Goal: Task Accomplishment & Management: Manage account settings

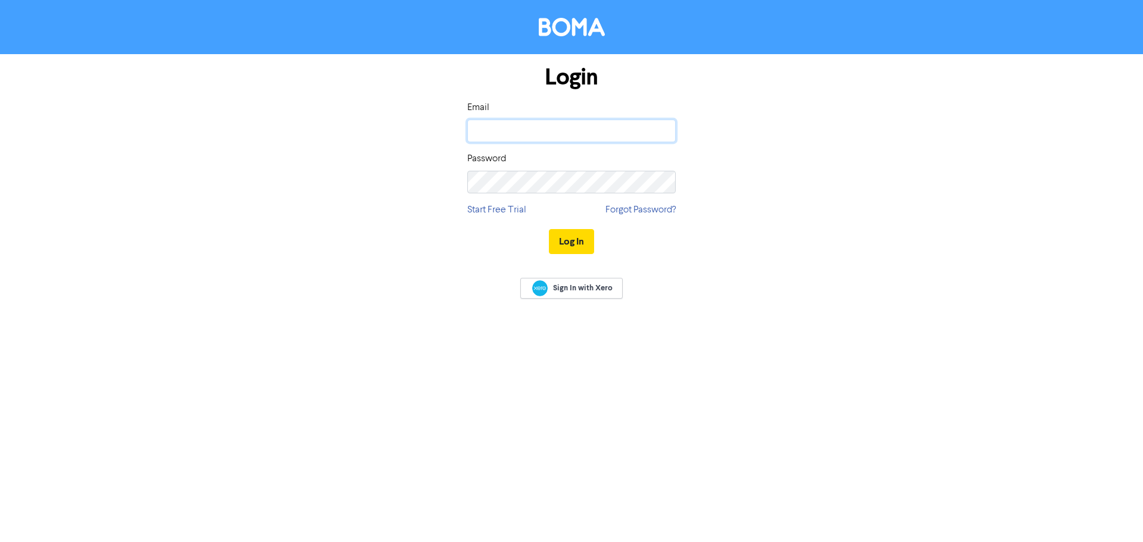
click at [572, 133] on input "email" at bounding box center [571, 131] width 208 height 23
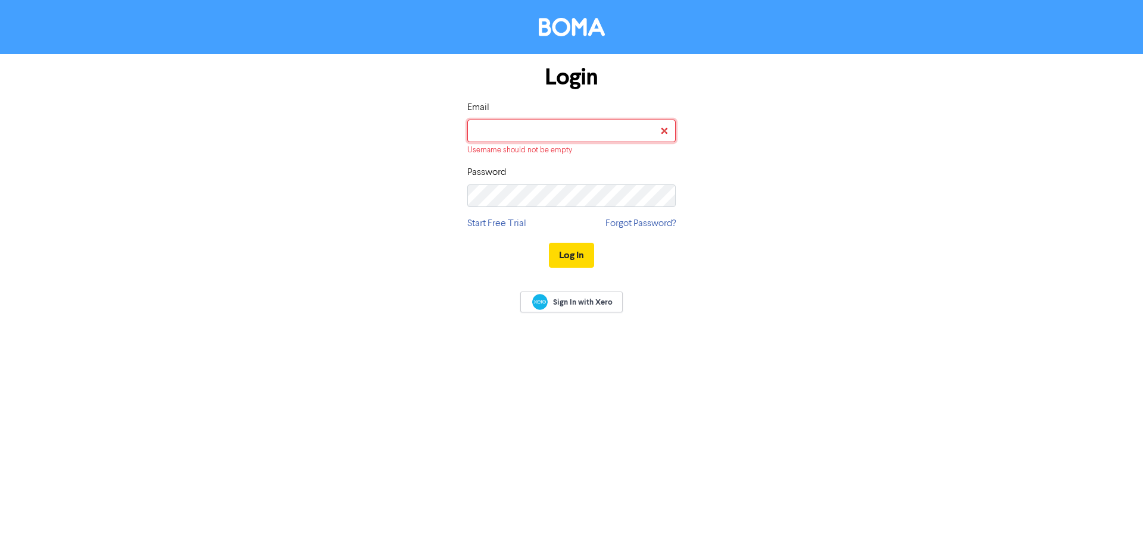
type input "[EMAIL_ADDRESS][DOMAIN_NAME]"
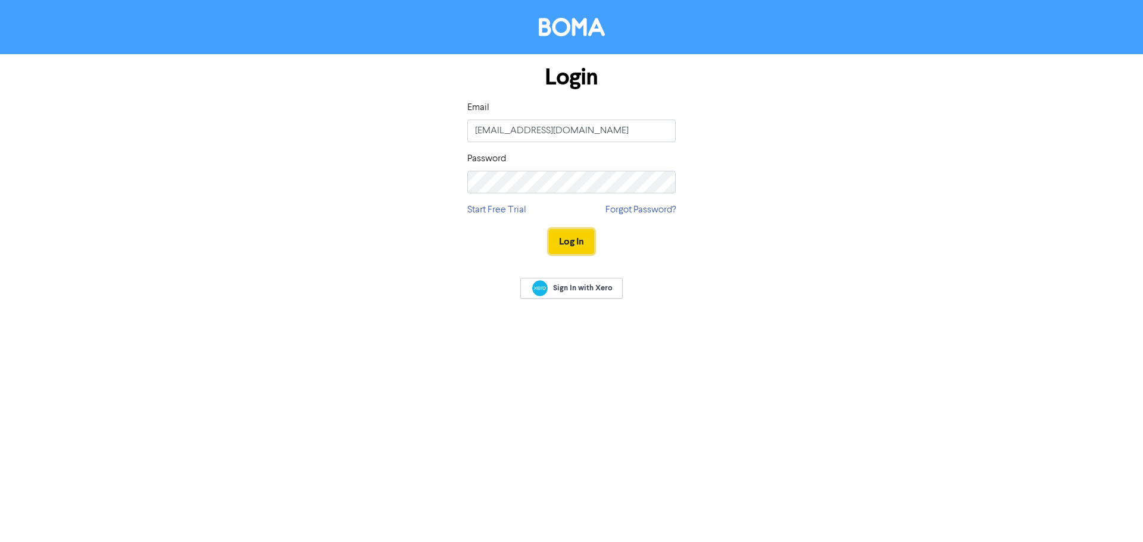
click at [570, 237] on button "Log In" at bounding box center [571, 241] width 45 height 25
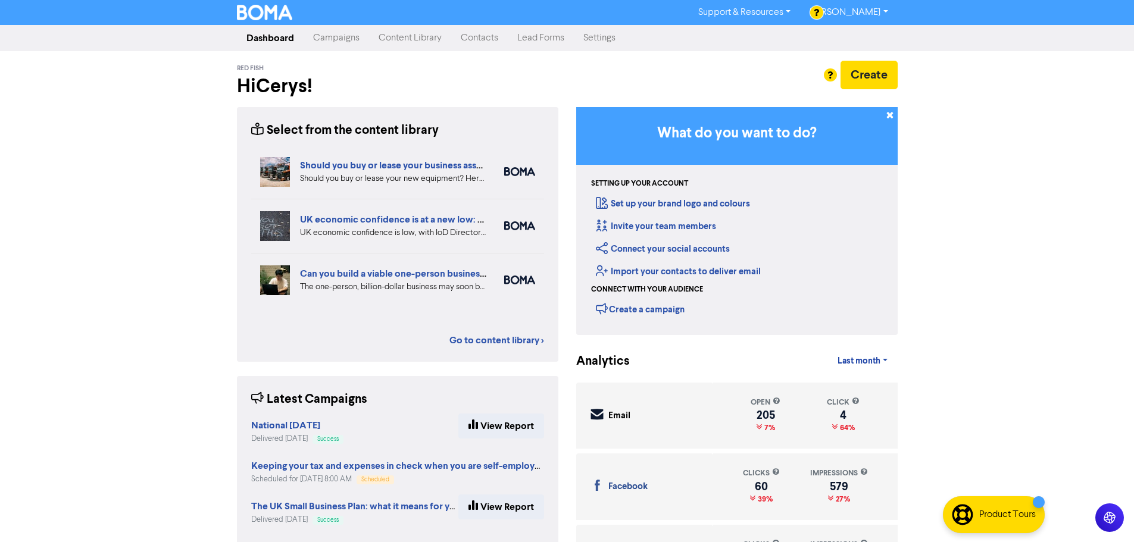
click at [342, 42] on link "Campaigns" at bounding box center [335, 38] width 65 height 24
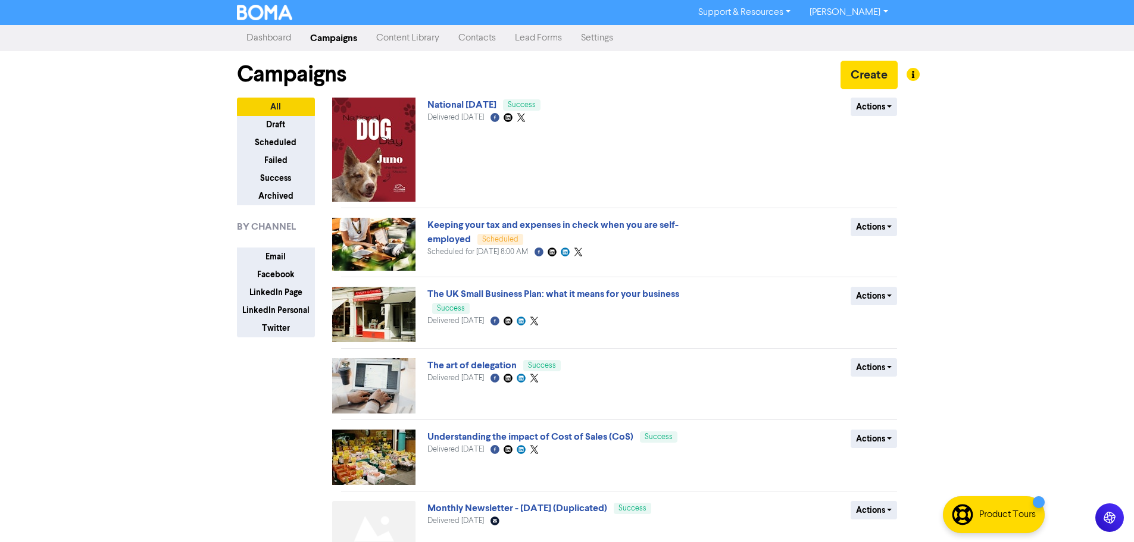
click at [1009, 193] on div "Support & Resources Video Tutorials FAQ & Guides Marketing Education [PERSON_NA…" at bounding box center [567, 271] width 1134 height 542
click at [266, 255] on button "Email" at bounding box center [276, 257] width 78 height 18
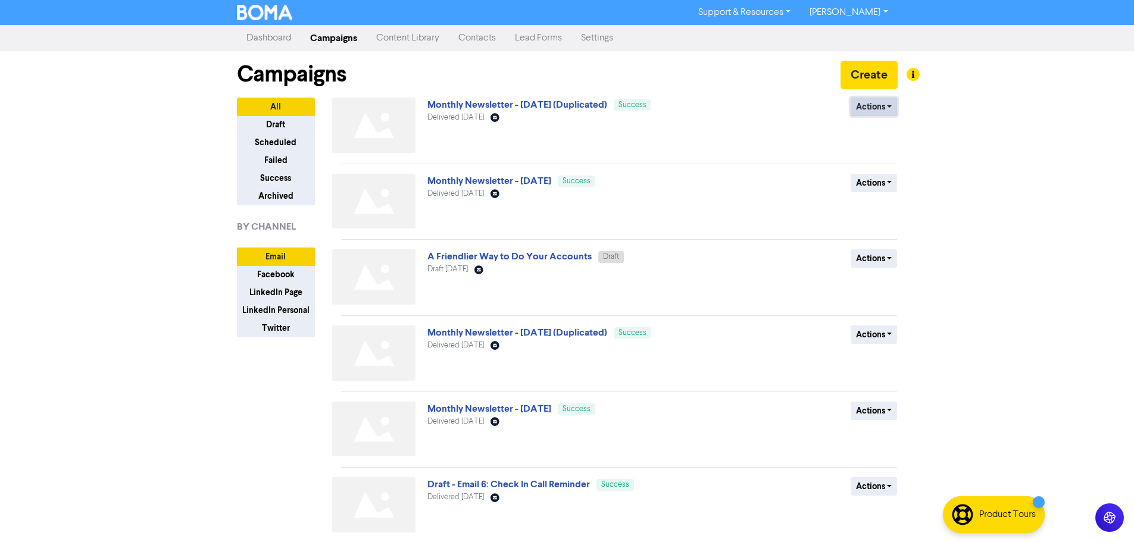
click at [870, 110] on button "Actions" at bounding box center [873, 107] width 47 height 18
click at [958, 129] on div "Support & Resources Video Tutorials FAQ & Guides Marketing Education [PERSON_NA…" at bounding box center [567, 271] width 1134 height 542
click at [592, 111] on link "Monthly Newsletter - [DATE] (Duplicated)" at bounding box center [517, 105] width 180 height 12
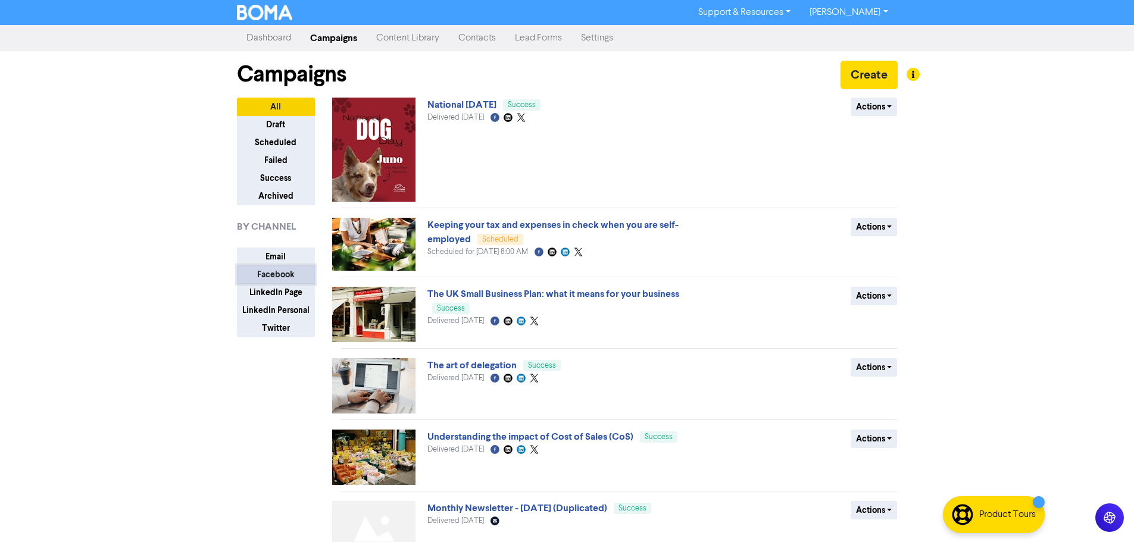
click at [289, 268] on button "Facebook" at bounding box center [276, 274] width 78 height 18
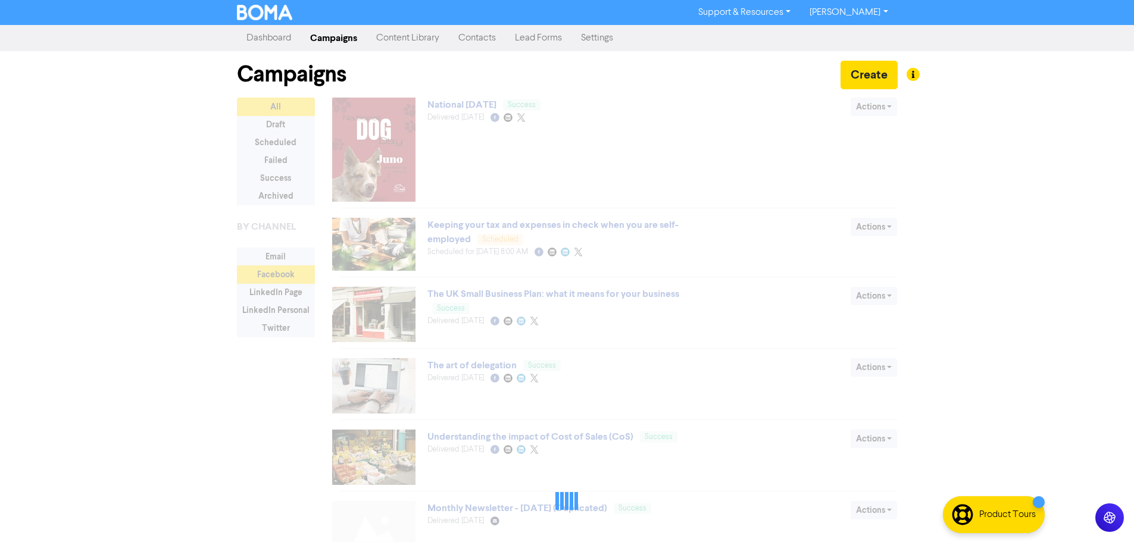
click at [286, 264] on div at bounding box center [567, 501] width 661 height 806
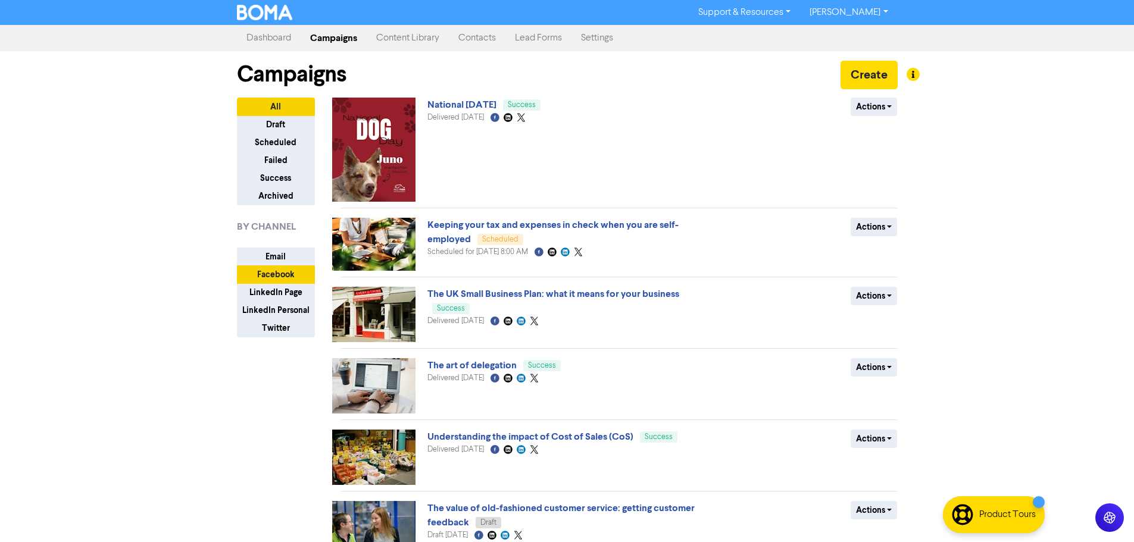
click at [285, 245] on div "All Draft Scheduled Failed Success Archived BY CHANNEL Email Facebook LinkedIn …" at bounding box center [276, 218] width 78 height 240
click at [303, 251] on button "Email" at bounding box center [276, 257] width 78 height 18
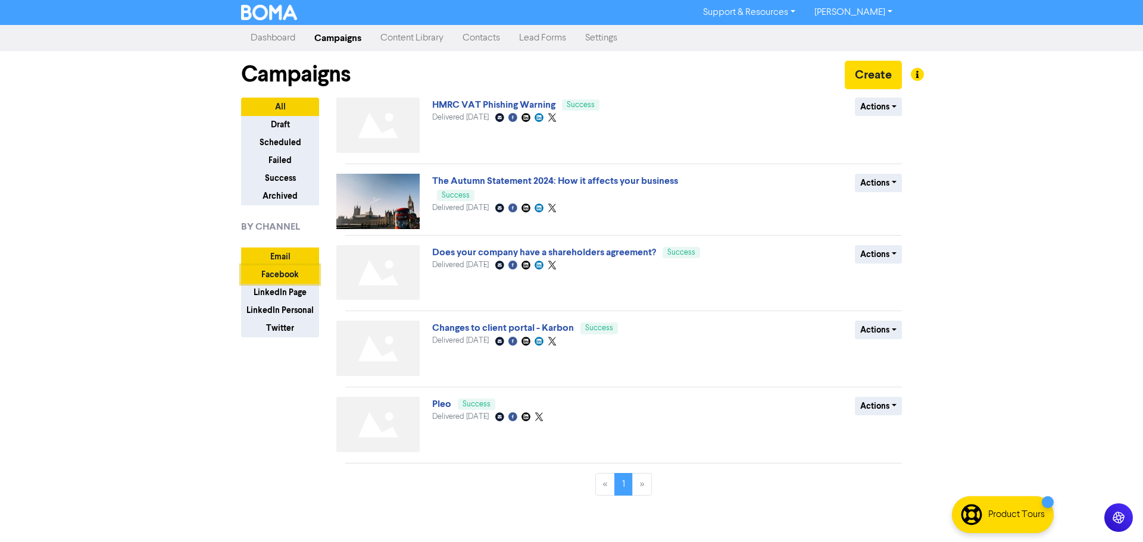
click at [279, 272] on button "Facebook" at bounding box center [280, 274] width 78 height 18
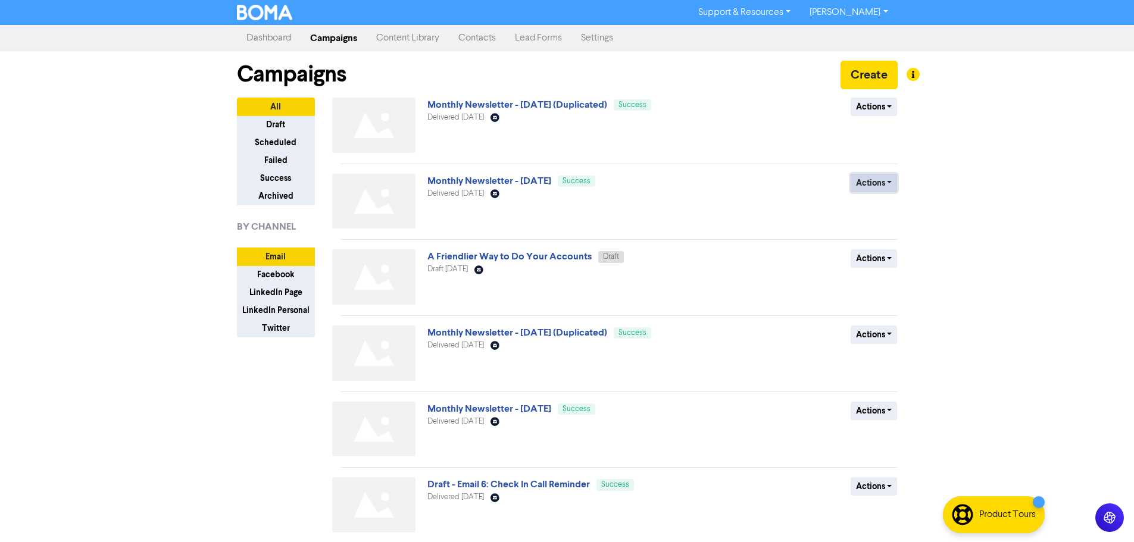
click at [874, 184] on button "Actions" at bounding box center [873, 183] width 47 height 18
click at [885, 206] on button "Duplicate" at bounding box center [898, 208] width 94 height 19
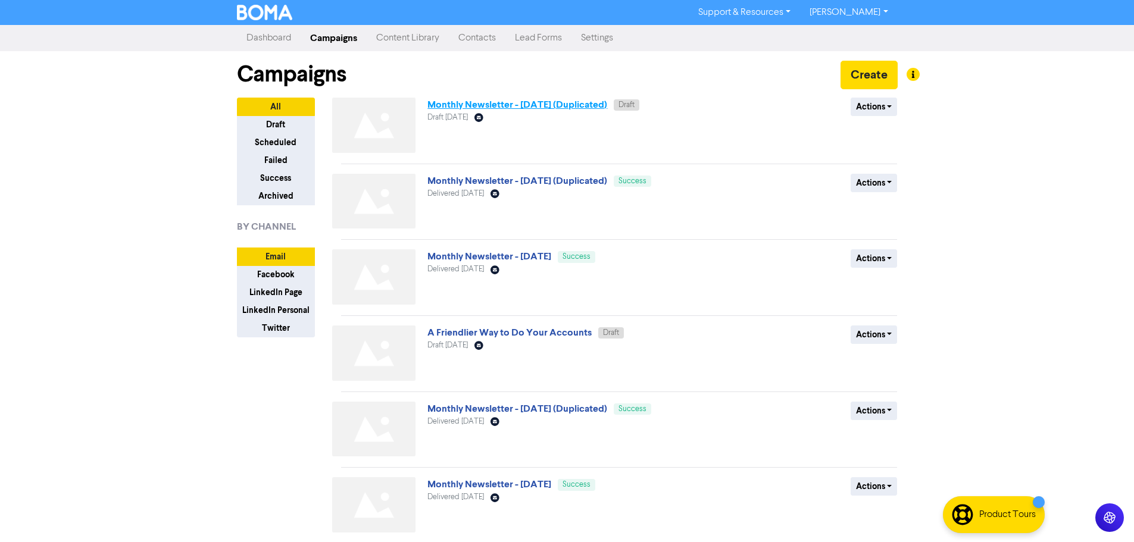
click at [542, 101] on link "Monthly Newsletter - [DATE] (Duplicated)" at bounding box center [517, 105] width 180 height 12
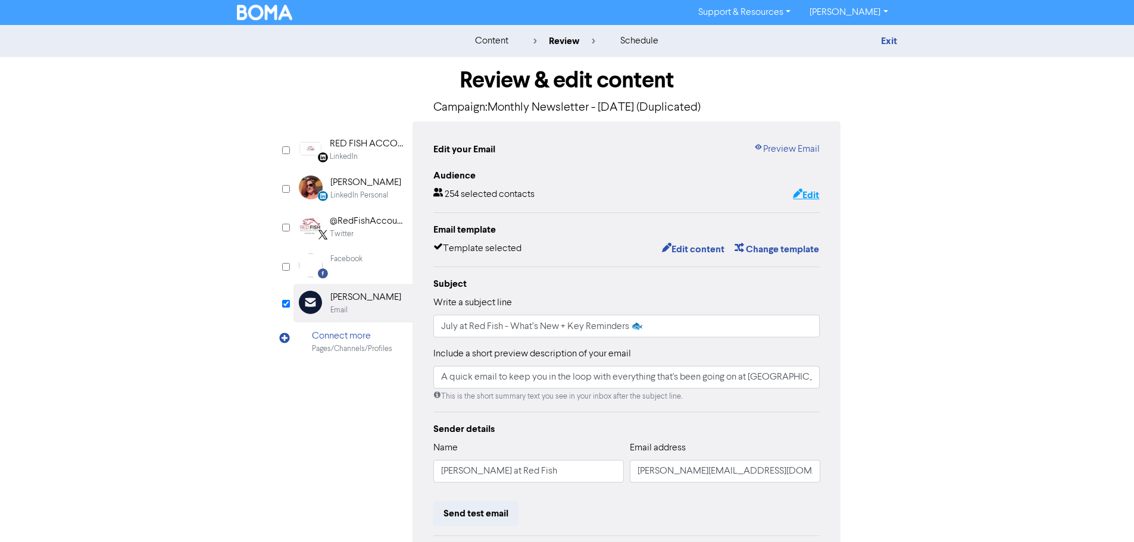
click at [806, 193] on button "Edit" at bounding box center [805, 194] width 27 height 15
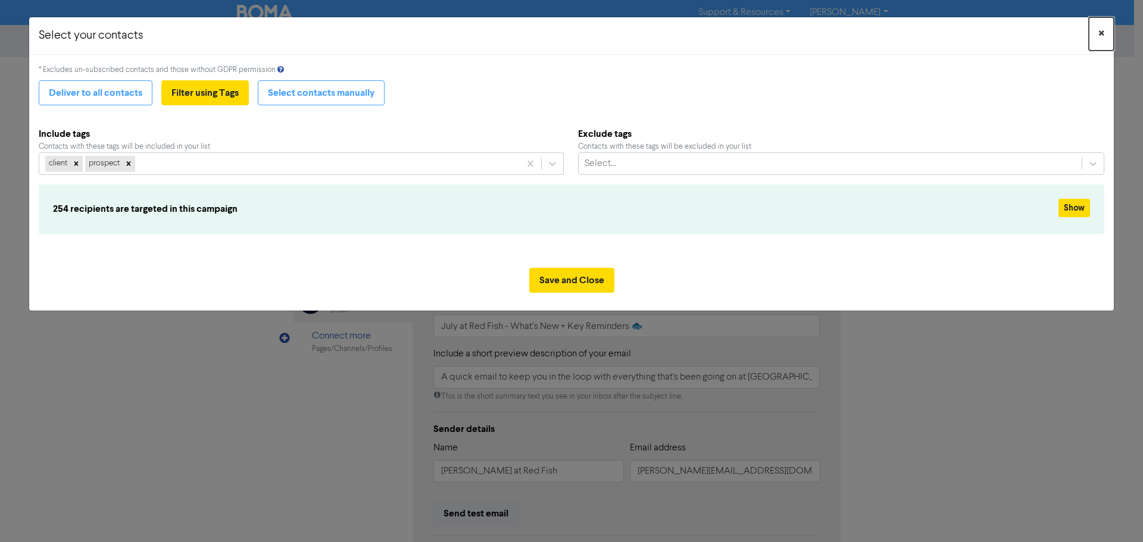
click at [1094, 34] on button "×" at bounding box center [1100, 33] width 25 height 33
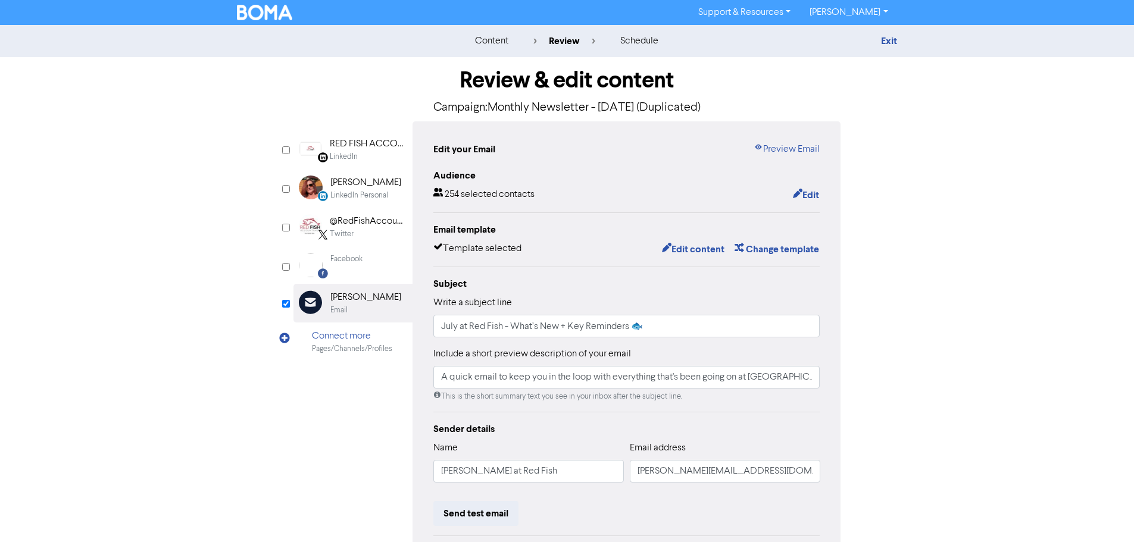
click at [893, 34] on div "Exit" at bounding box center [793, 41] width 208 height 14
click at [894, 40] on link "Exit" at bounding box center [889, 41] width 16 height 12
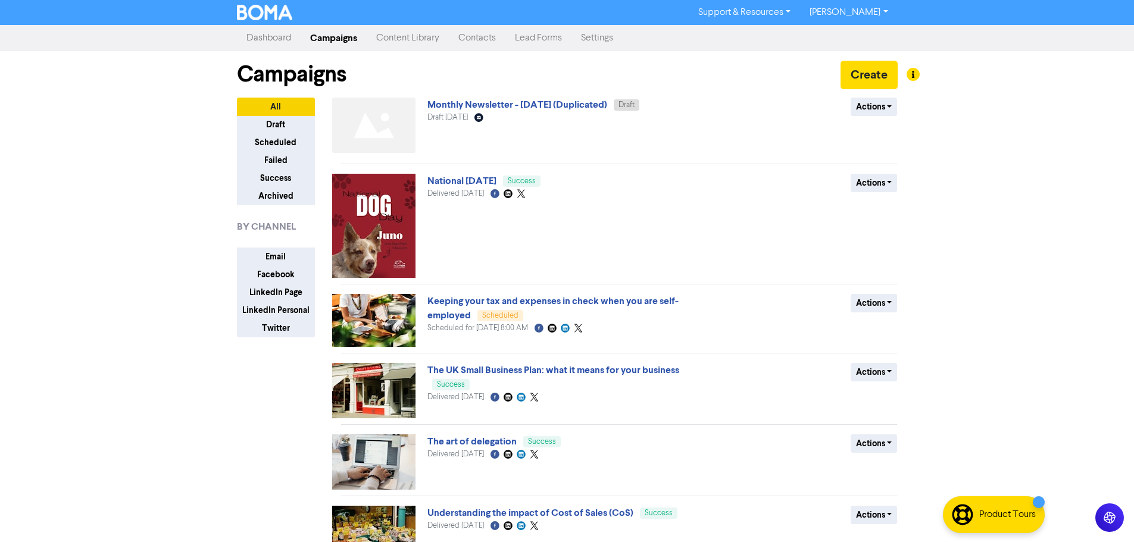
click at [867, 122] on div "Actions Delete Duplicate Rename Archive" at bounding box center [811, 128] width 192 height 60
click at [867, 114] on button "Actions" at bounding box center [873, 107] width 47 height 18
click at [878, 167] on button "Rename" at bounding box center [898, 170] width 94 height 19
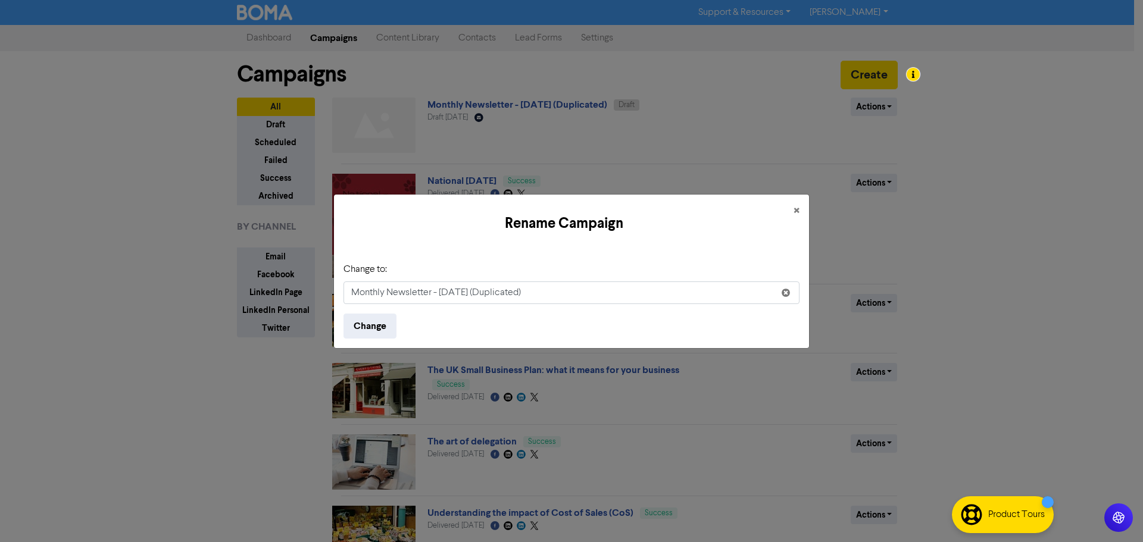
drag, startPoint x: 644, startPoint y: 290, endPoint x: 480, endPoint y: 296, distance: 163.8
click at [480, 296] on input "Monthly Newsletter - [DATE] (Duplicated)" at bounding box center [571, 292] width 456 height 23
click at [449, 293] on input "Monthly Newsletter - [DATE]" at bounding box center [571, 292] width 456 height 23
type input "Monthly Newsletter - [DATE]"
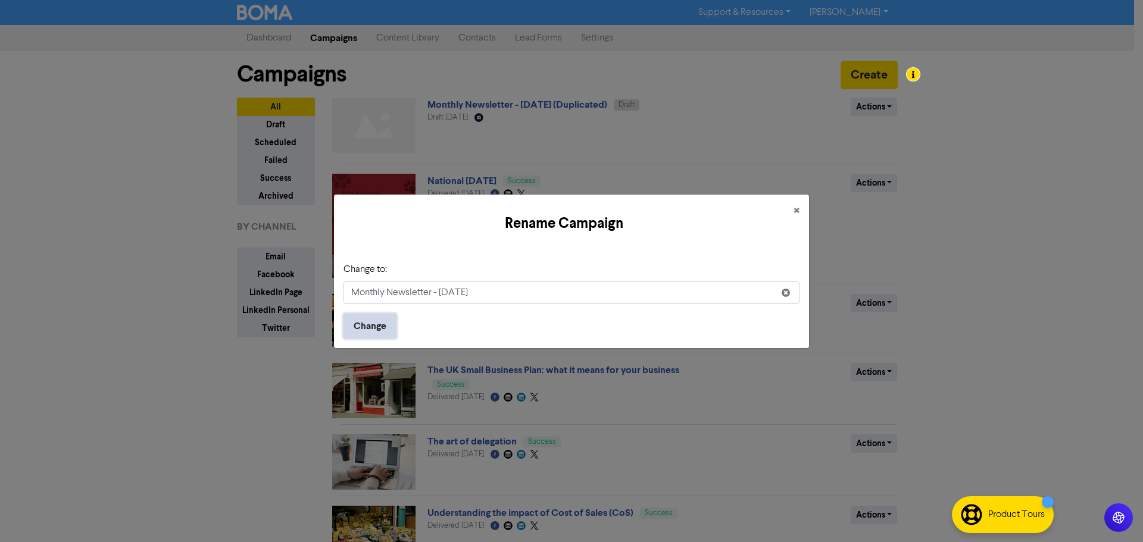
click at [377, 328] on button "Change" at bounding box center [369, 326] width 53 height 25
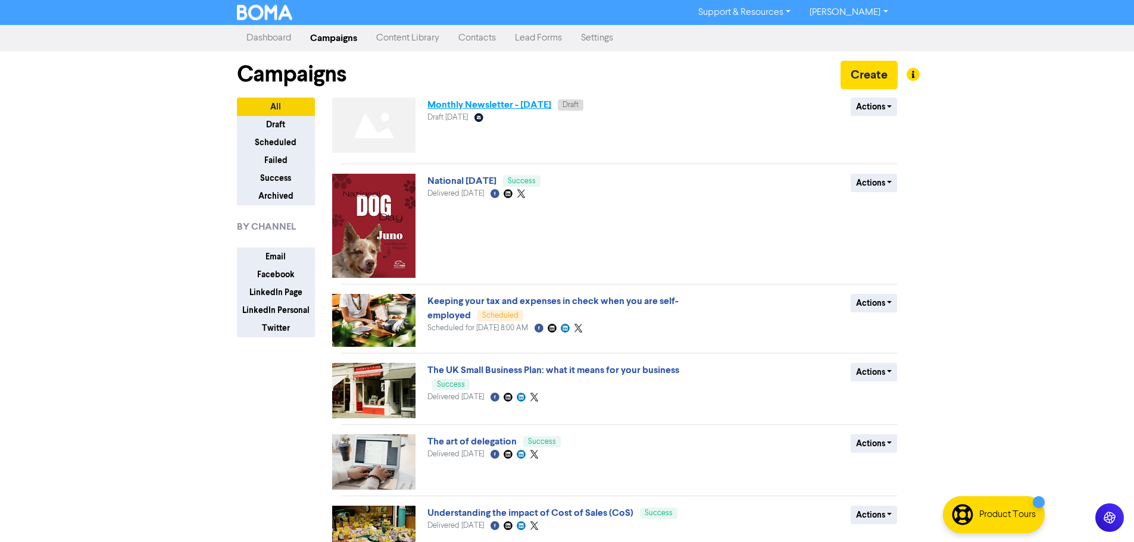
drag, startPoint x: 555, startPoint y: 176, endPoint x: 554, endPoint y: 109, distance: 66.1
click at [551, 109] on link "Monthly Newsletter - [DATE]" at bounding box center [489, 105] width 124 height 12
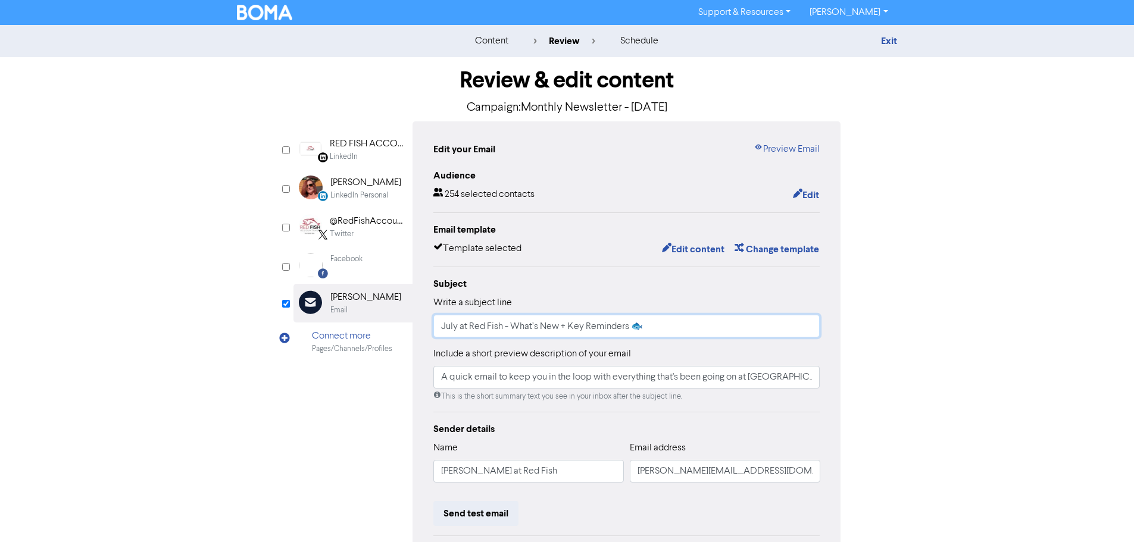
click at [671, 320] on input "July at Red Fish - What’s New + Key Reminders 🐟" at bounding box center [626, 326] width 387 height 23
click at [706, 251] on button "Edit content" at bounding box center [693, 249] width 64 height 15
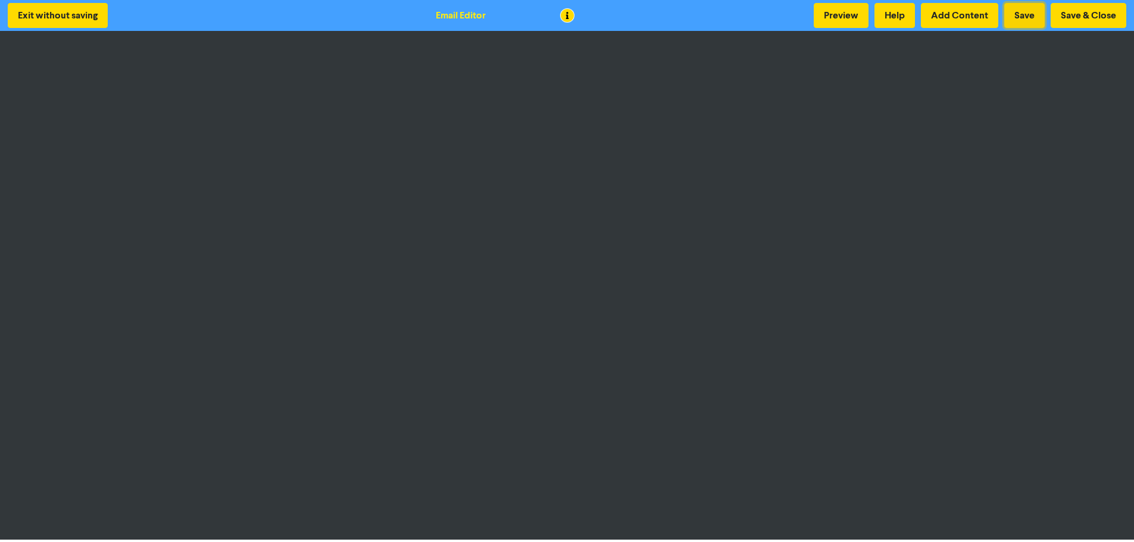
click at [1035, 14] on button "Save" at bounding box center [1024, 15] width 40 height 25
click at [1018, 25] on button "Save" at bounding box center [1024, 15] width 40 height 25
click at [1030, 5] on button "Save" at bounding box center [1024, 15] width 40 height 25
click at [1034, 20] on button "Save" at bounding box center [1024, 15] width 40 height 25
click at [1025, 19] on button "Save" at bounding box center [1024, 15] width 40 height 25
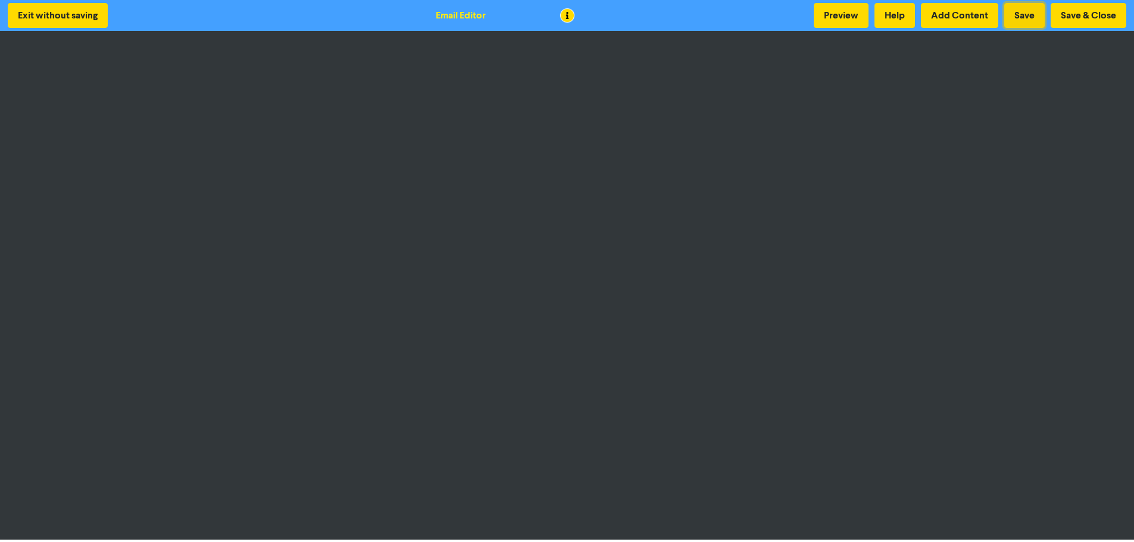
click at [1027, 24] on button "Save" at bounding box center [1024, 15] width 40 height 25
click at [1037, 10] on button "Save" at bounding box center [1024, 15] width 40 height 25
click at [1023, 23] on button "Save" at bounding box center [1024, 15] width 40 height 25
click at [1030, 8] on button "Save" at bounding box center [1024, 15] width 40 height 25
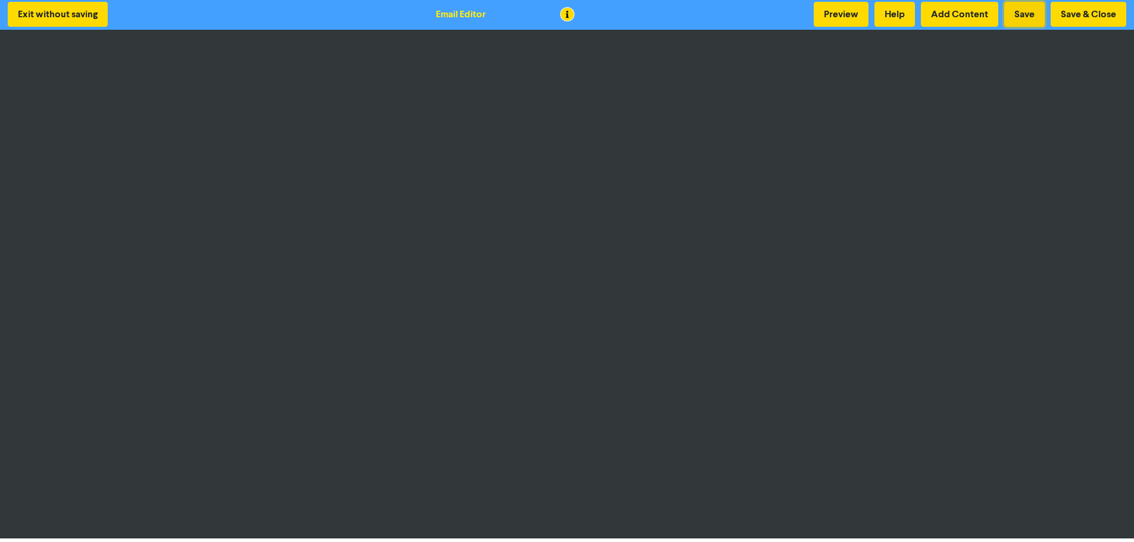
click at [1031, 17] on button "Save" at bounding box center [1024, 14] width 40 height 25
click at [1020, 16] on button "Save" at bounding box center [1024, 14] width 40 height 25
click at [1025, 8] on button "Save" at bounding box center [1024, 14] width 40 height 25
click at [1029, 19] on button "Save" at bounding box center [1024, 14] width 40 height 25
click at [1014, 9] on button "Save" at bounding box center [1024, 14] width 40 height 25
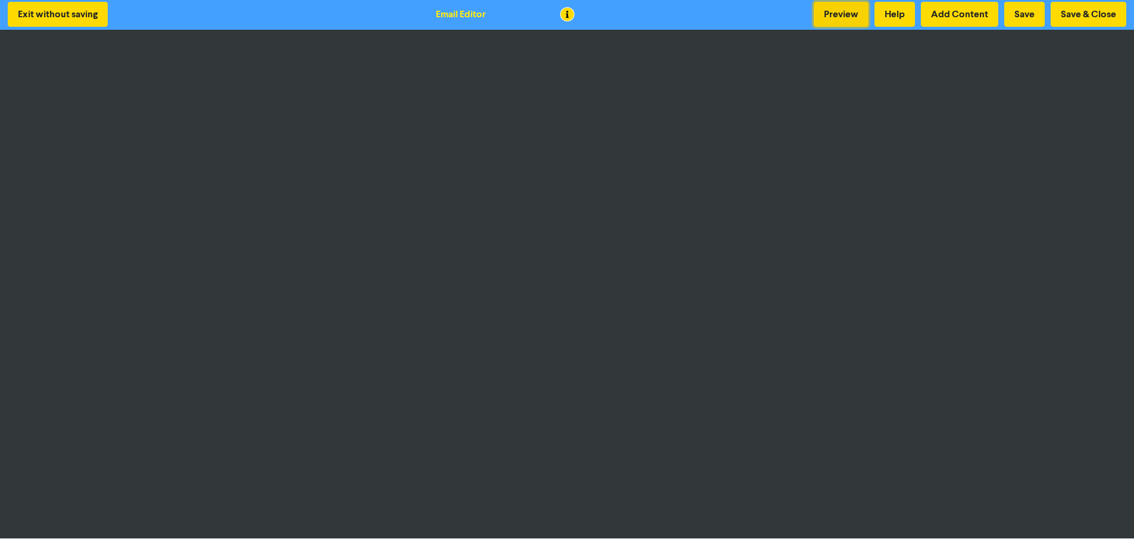
click at [859, 15] on button "Preview" at bounding box center [840, 14] width 55 height 25
click at [1027, 20] on button "Save" at bounding box center [1024, 14] width 40 height 25
click at [1025, 22] on button "Save" at bounding box center [1024, 14] width 40 height 25
click at [1066, 11] on button "Save & Close" at bounding box center [1088, 14] width 76 height 25
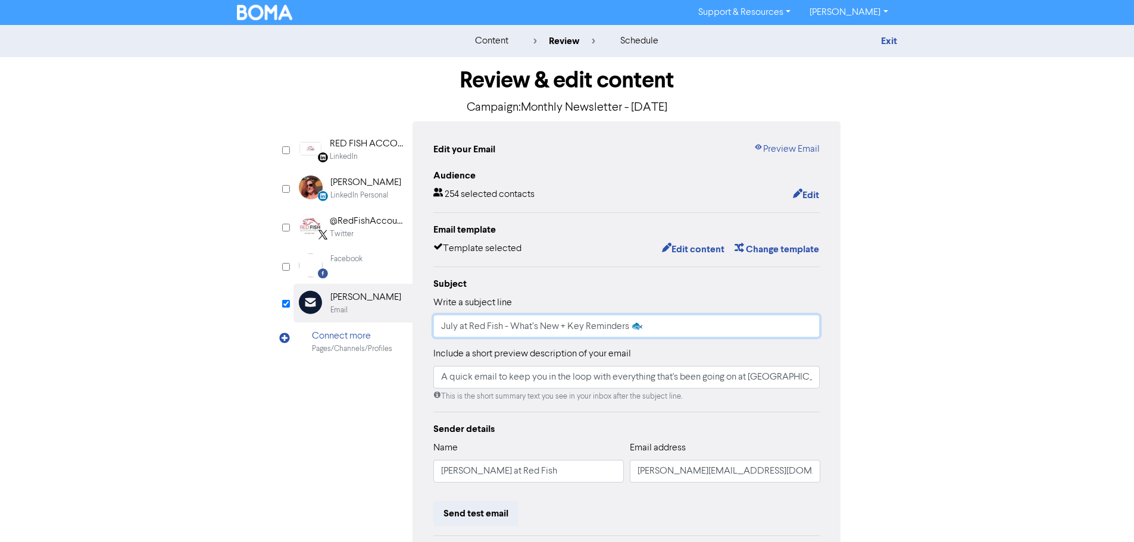
click at [460, 330] on input "July at Red Fish - What’s New + Key Reminders 🐟" at bounding box center [626, 326] width 387 height 23
click at [769, 152] on link "Preview Email" at bounding box center [786, 149] width 66 height 14
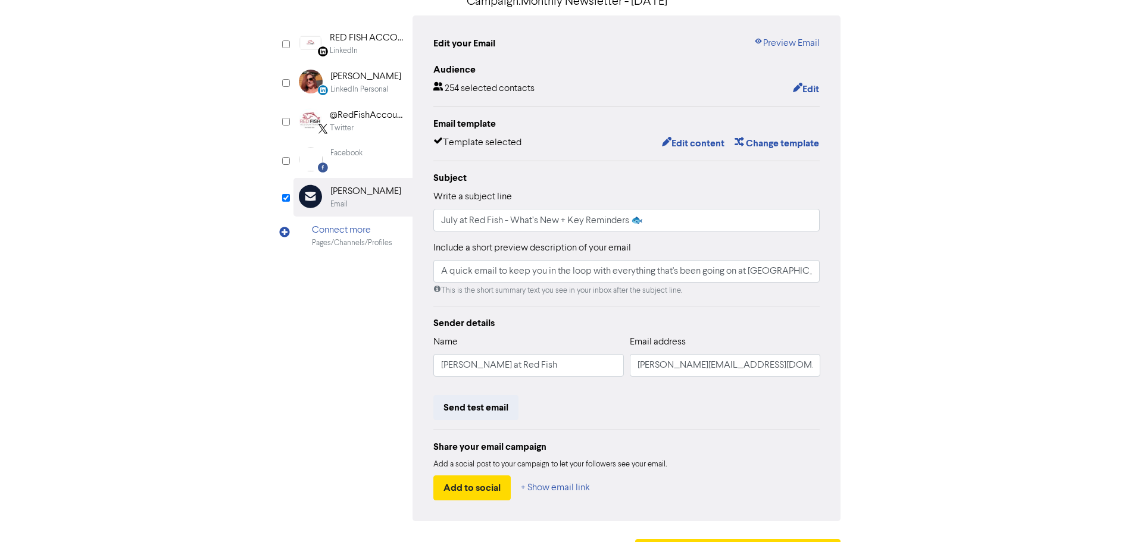
scroll to position [119, 0]
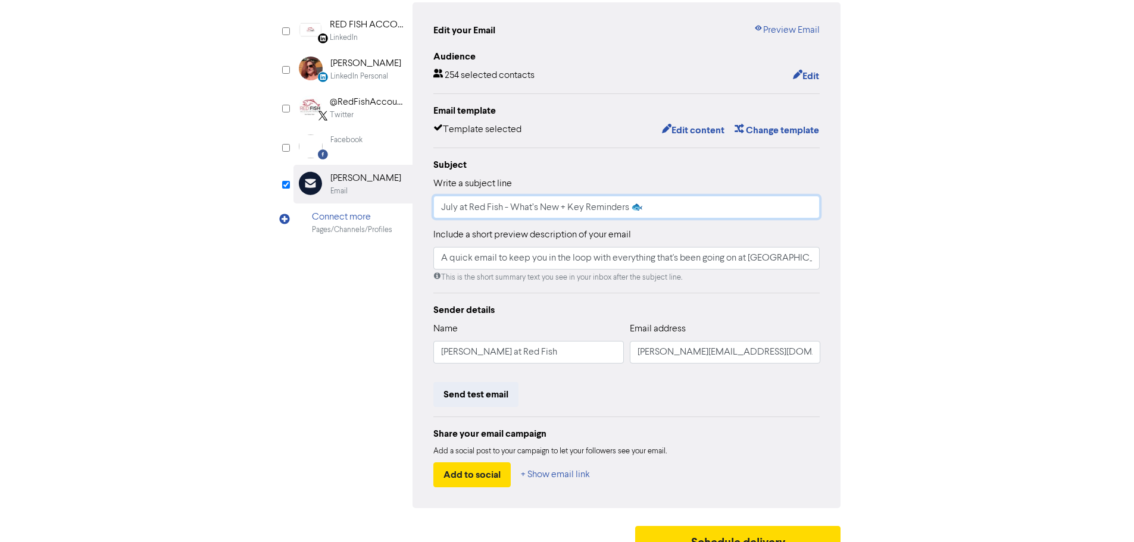
click at [484, 199] on input "July at Red Fish - What’s New + Key Reminders 🐟" at bounding box center [626, 207] width 387 height 23
click at [661, 204] on input "July at Red Fish - What’s New + Key Reminders 🐟" at bounding box center [626, 207] width 387 height 23
drag, startPoint x: 630, startPoint y: 206, endPoint x: 441, endPoint y: 204, distance: 188.7
click at [441, 204] on input "July at Red Fish - What’s New + Key Reminders 🐟" at bounding box center [626, 207] width 387 height 23
paste input "A Fresh Look at Red Fish + September Update"
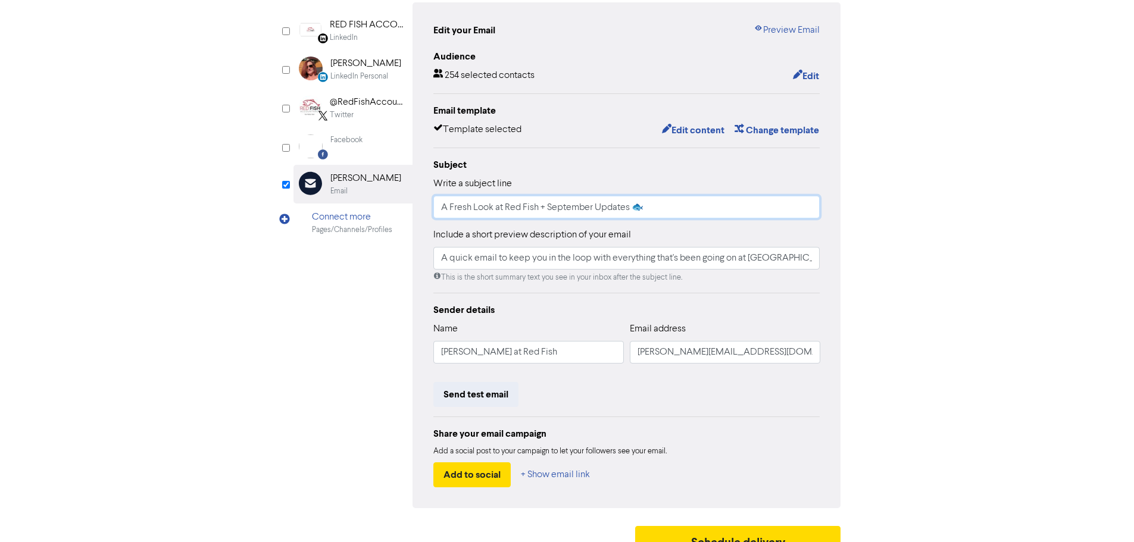
click at [568, 206] on input "A Fresh Look at Red Fish + September Updates 🐟" at bounding box center [626, 207] width 387 height 23
type input "A Fresh Look at Red Fish + August Updates 🐟"
click at [593, 249] on input "A quick email to keep you in the loop with everything that's been going on at […" at bounding box center [626, 258] width 387 height 23
paste input "Our new website is live! Here’s what else has been happening at [GEOGRAPHIC_DAT…"
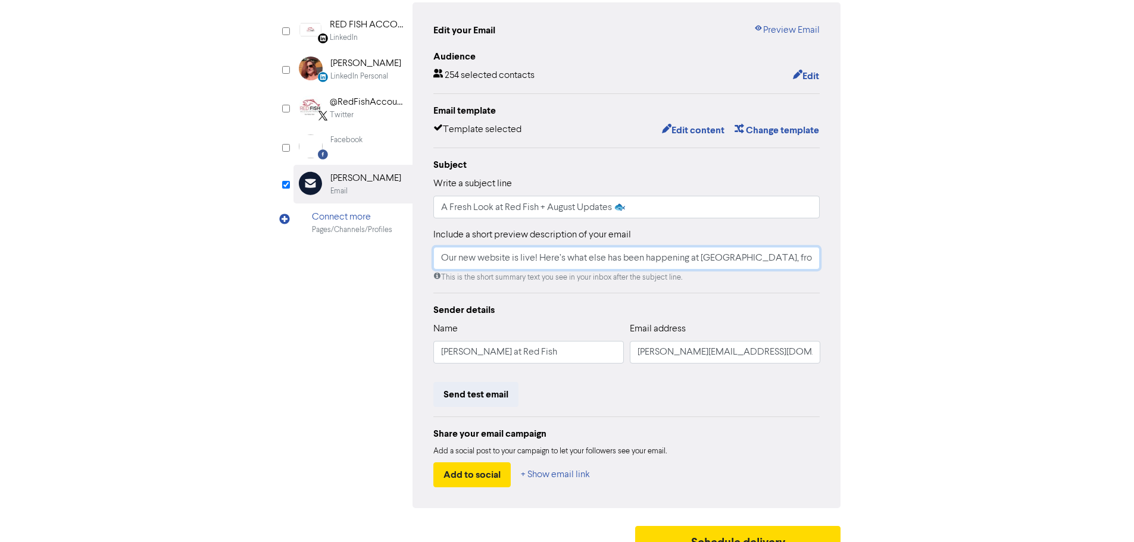
scroll to position [0, 76]
drag, startPoint x: 662, startPoint y: 255, endPoint x: 878, endPoint y: 255, distance: 216.0
click at [878, 255] on div "Review & edit content Campaign: Monthly Newsletter - [DATE] LinkedIn Page Creat…" at bounding box center [567, 250] width 678 height 624
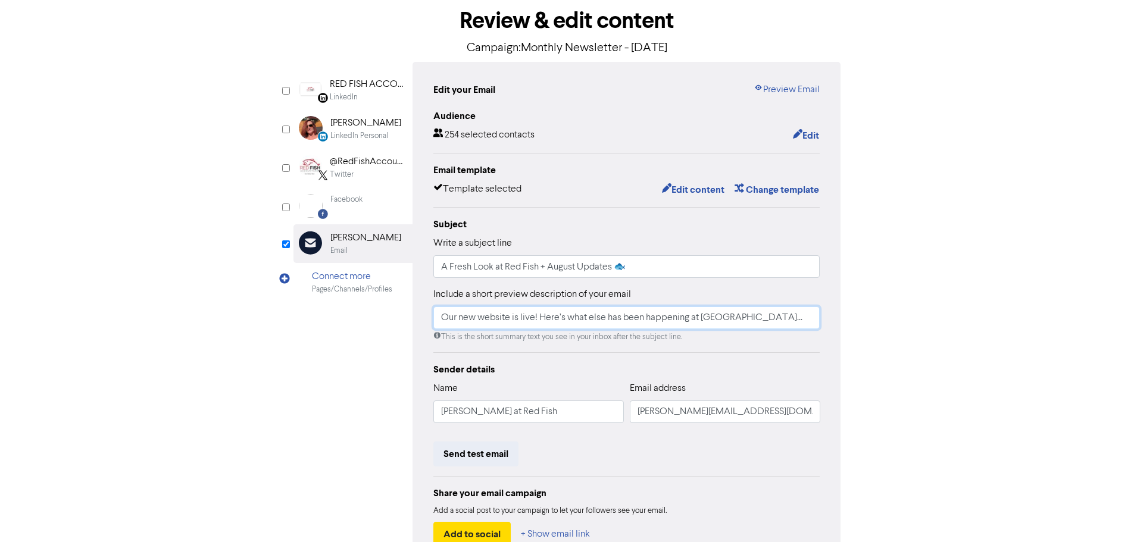
type input "Our new website is live! Here’s what else has been happening at [GEOGRAPHIC_DAT…"
click at [733, 415] on input "[PERSON_NAME][EMAIL_ADDRESS][DOMAIN_NAME]" at bounding box center [725, 411] width 190 height 23
click at [562, 406] on input "[PERSON_NAME] at Red Fish" at bounding box center [528, 411] width 190 height 23
click at [778, 408] on input "[PERSON_NAME][EMAIL_ADDRESS][DOMAIN_NAME]" at bounding box center [725, 411] width 190 height 23
click at [496, 456] on button "Send test email" at bounding box center [475, 454] width 85 height 25
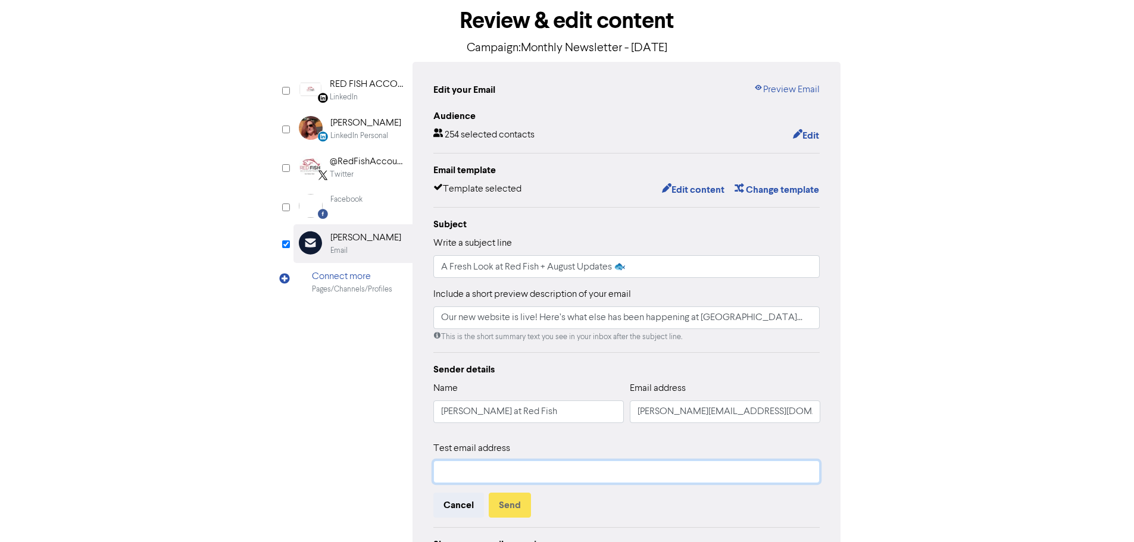
click at [520, 470] on input "text" at bounding box center [626, 472] width 387 height 23
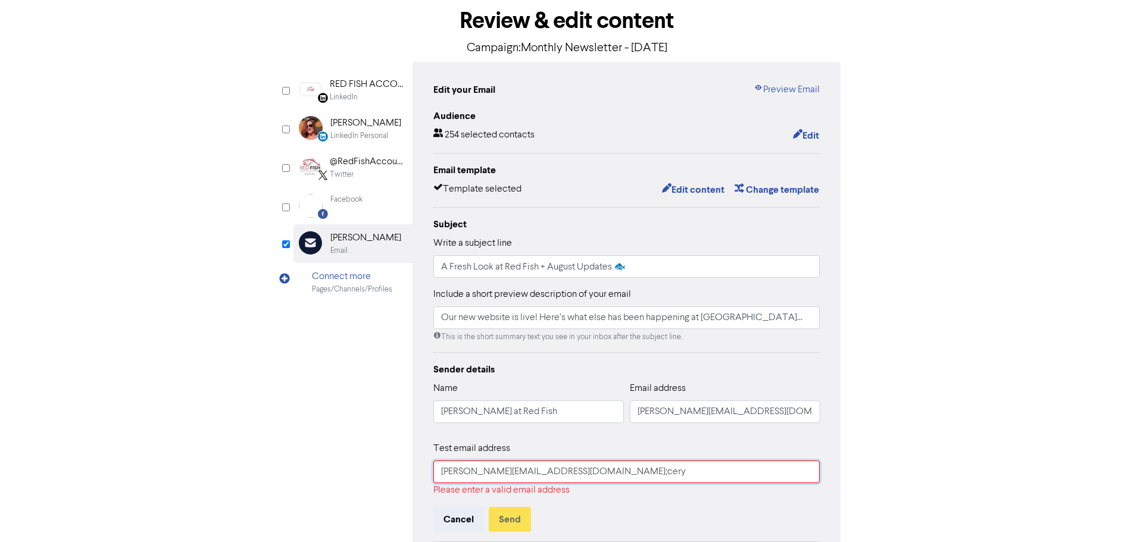
type input "[PERSON_NAME][EMAIL_ADDRESS][DOMAIN_NAME];cerys"
type input "[EMAIL_ADDRESS][DOMAIN_NAME]"
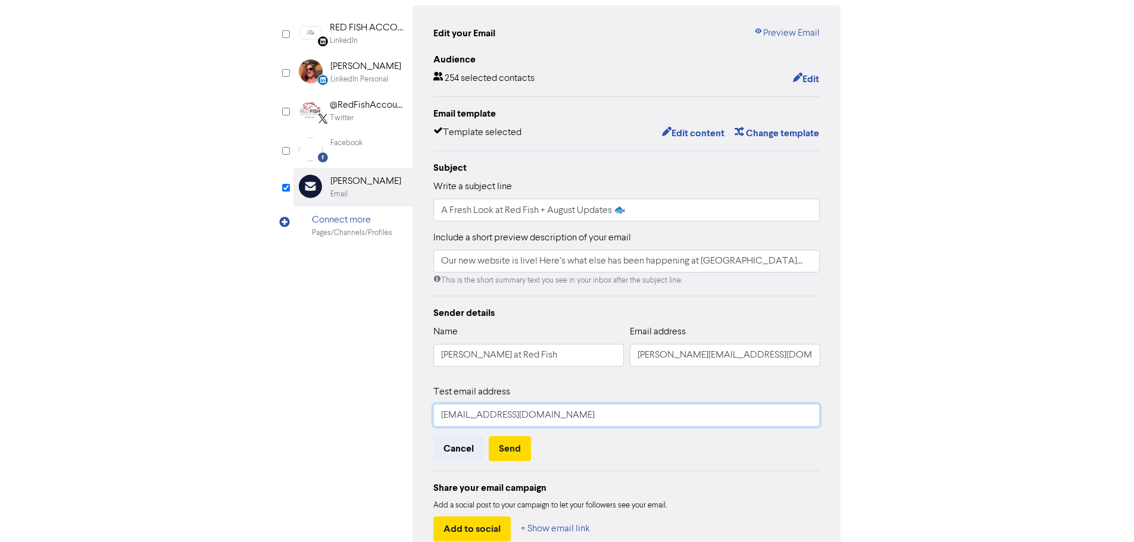
scroll to position [119, 0]
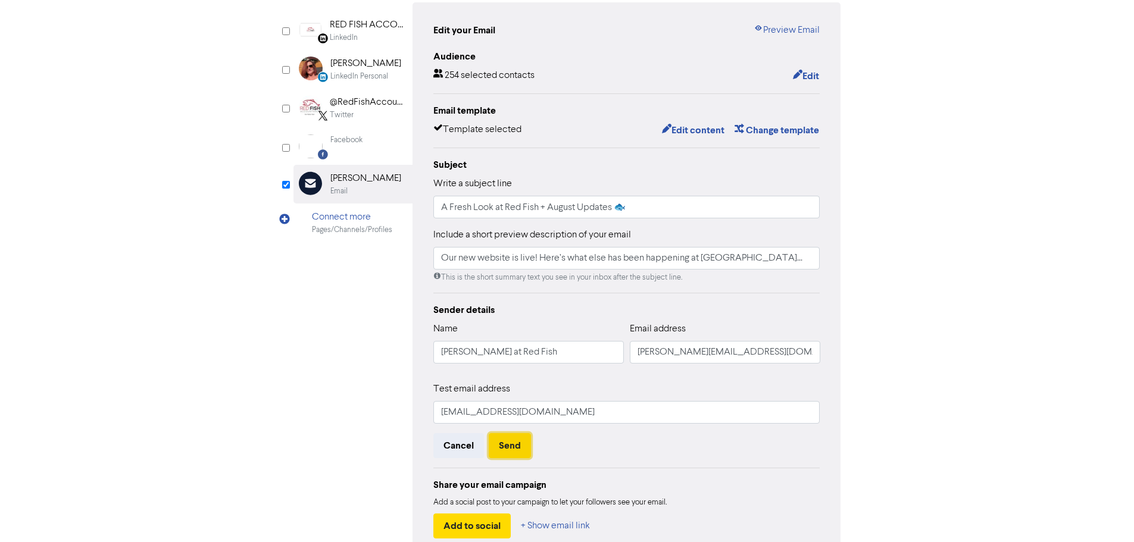
click at [506, 450] on button "Send" at bounding box center [510, 445] width 42 height 25
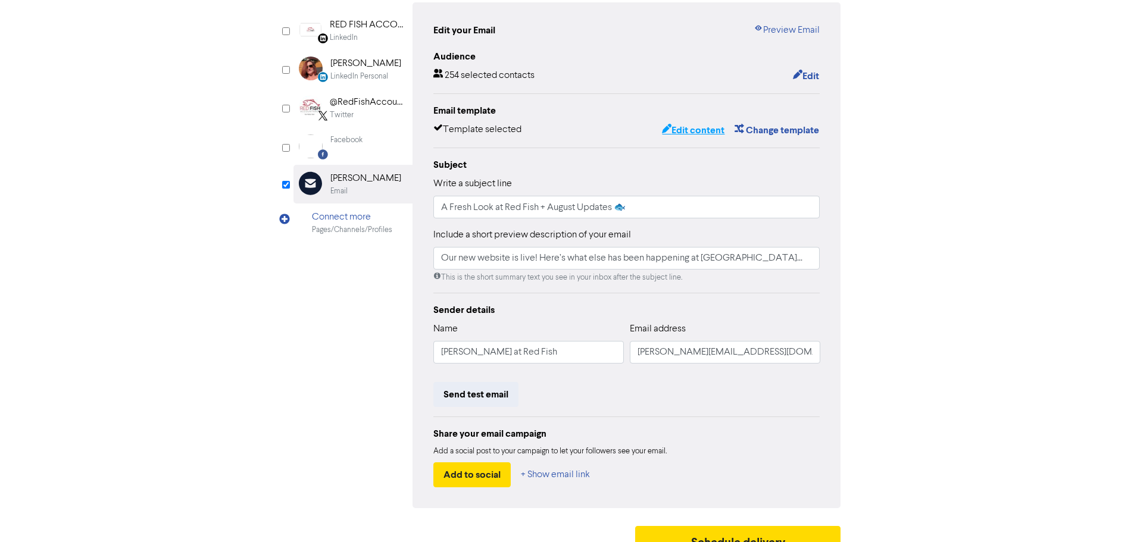
click at [678, 124] on button "Edit content" at bounding box center [693, 130] width 64 height 15
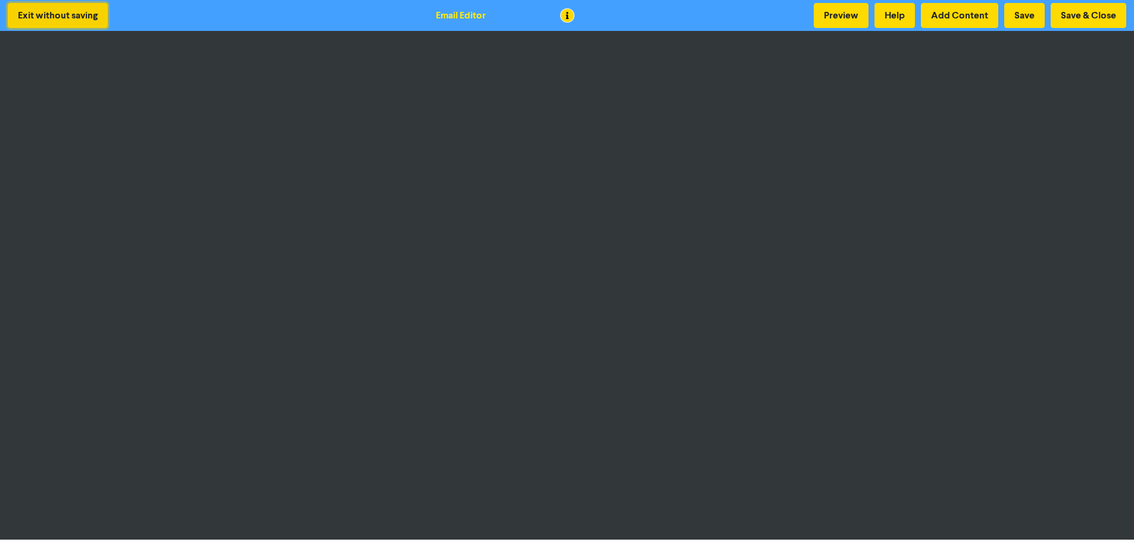
click at [79, 10] on button "Exit without saving" at bounding box center [58, 15] width 100 height 25
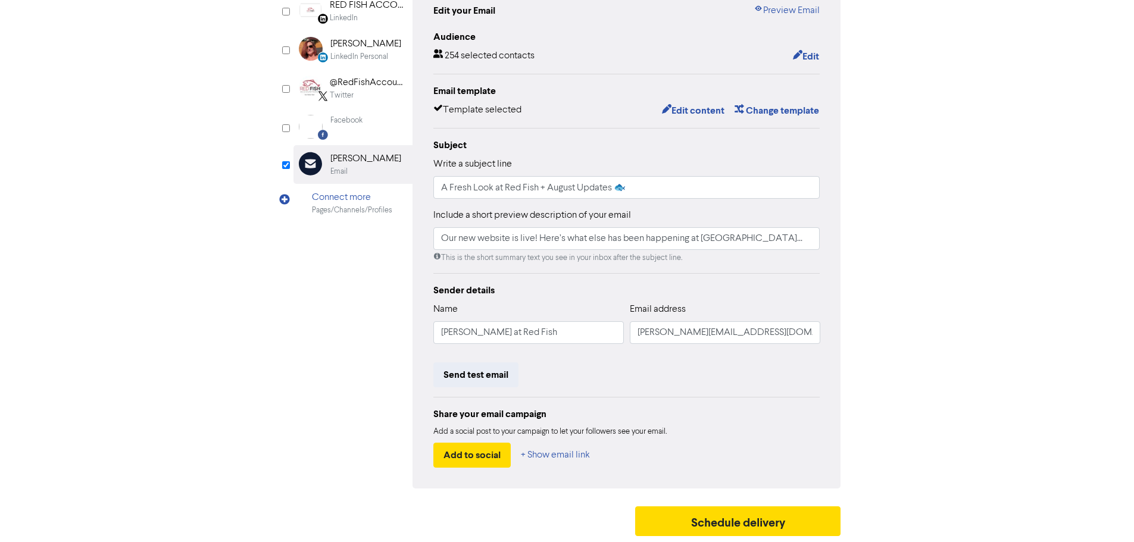
scroll to position [80, 0]
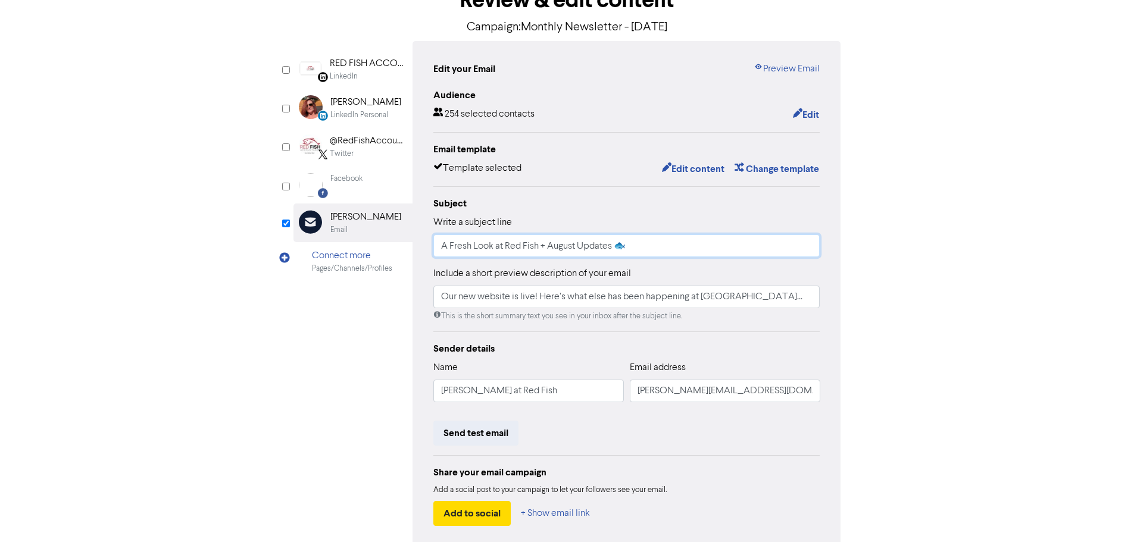
click at [436, 251] on input "A Fresh Look at Red Fish + August Updates 🐟" at bounding box center [626, 245] width 387 height 23
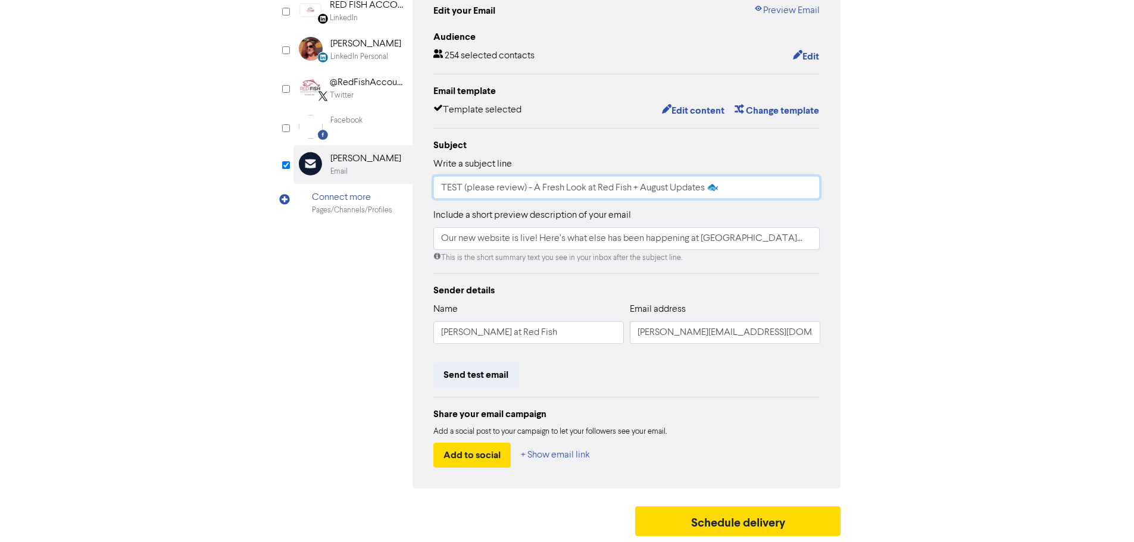
click at [487, 184] on input "TEST (please review) - A Fresh Look at Red Fish + August Updates 🐟" at bounding box center [626, 187] width 387 height 23
type input "TEST (for review) - A Fresh Look at Red Fish + August Updates 🐟"
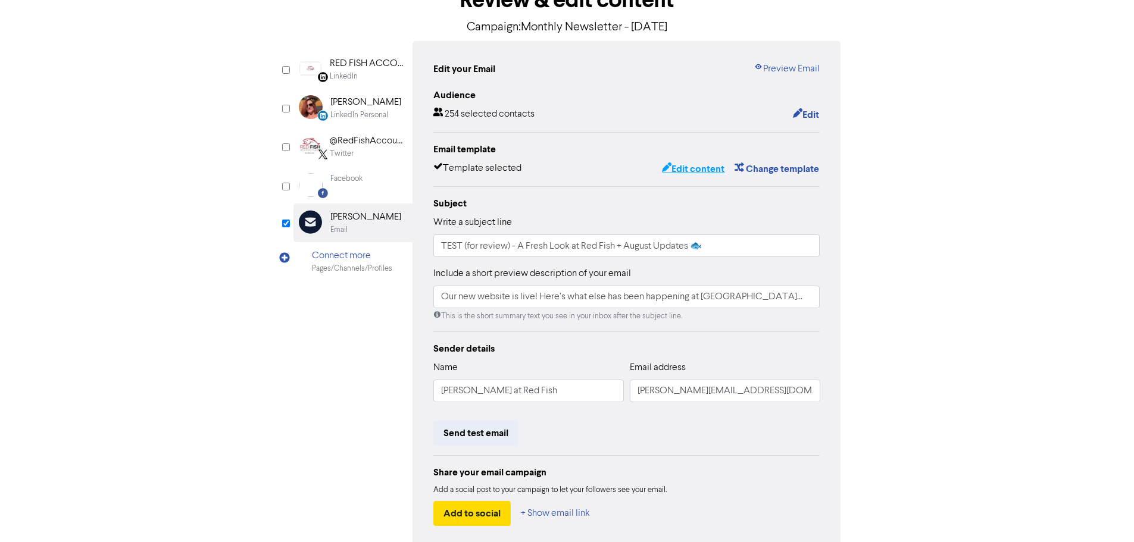
click at [685, 174] on button "Edit content" at bounding box center [693, 168] width 64 height 15
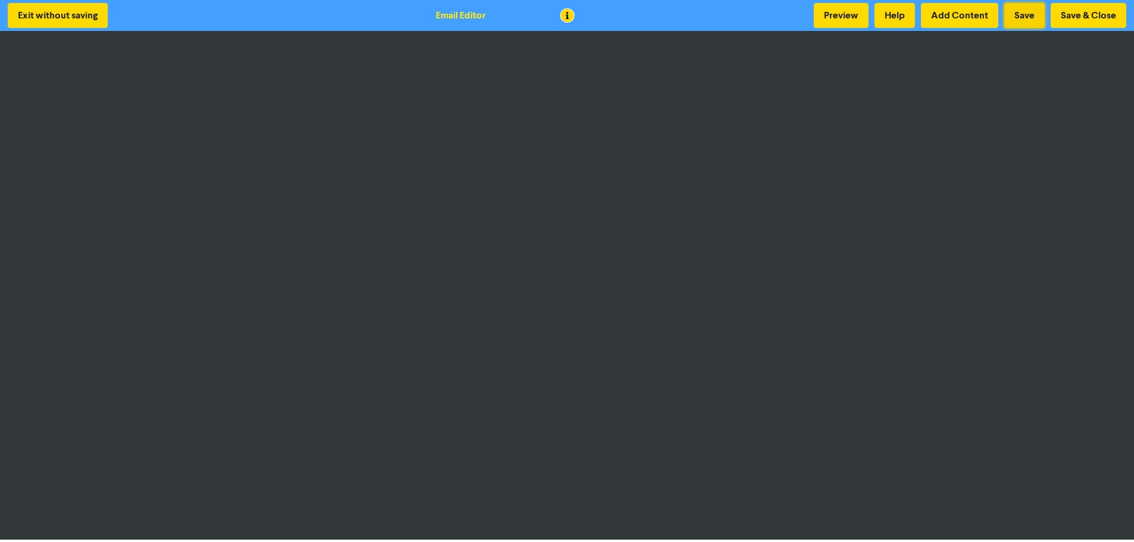
click at [1038, 12] on button "Save" at bounding box center [1024, 15] width 40 height 25
click at [1019, 15] on button "Save" at bounding box center [1024, 15] width 40 height 25
click at [1069, 16] on button "Save & Close" at bounding box center [1088, 15] width 76 height 25
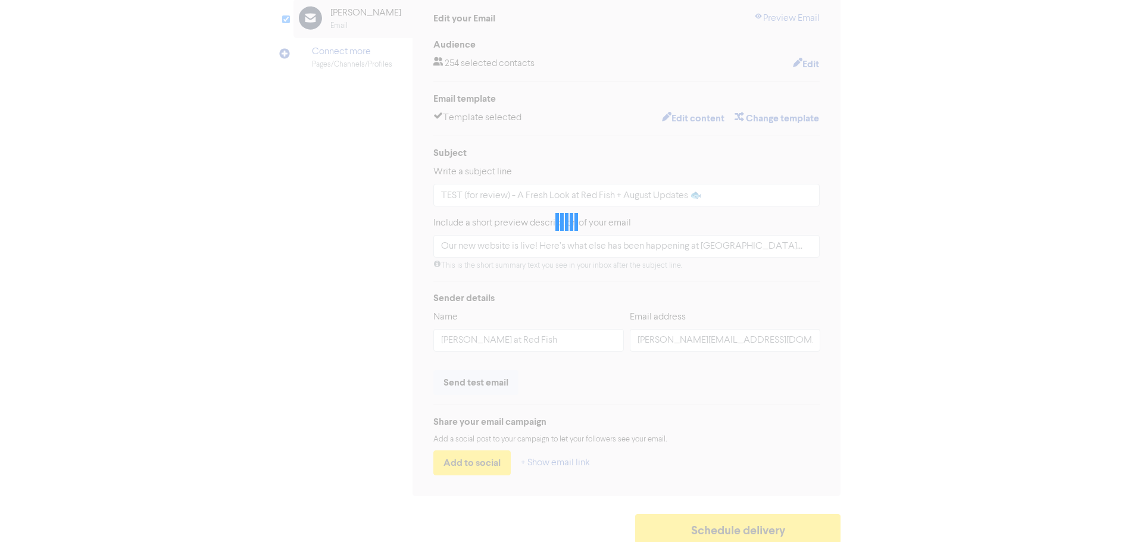
scroll to position [140, 0]
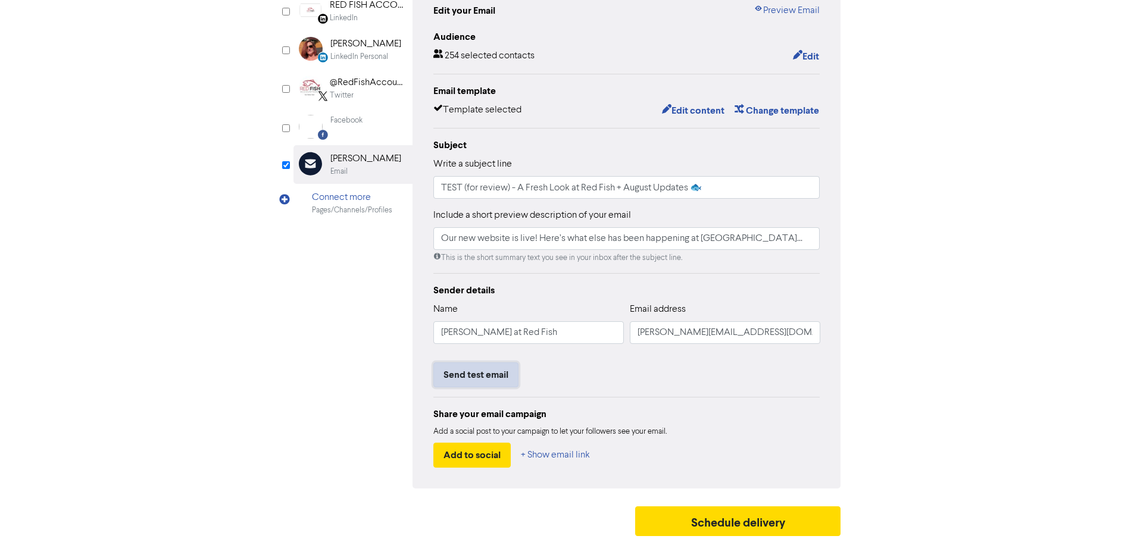
click at [477, 368] on button "Send test email" at bounding box center [475, 374] width 85 height 25
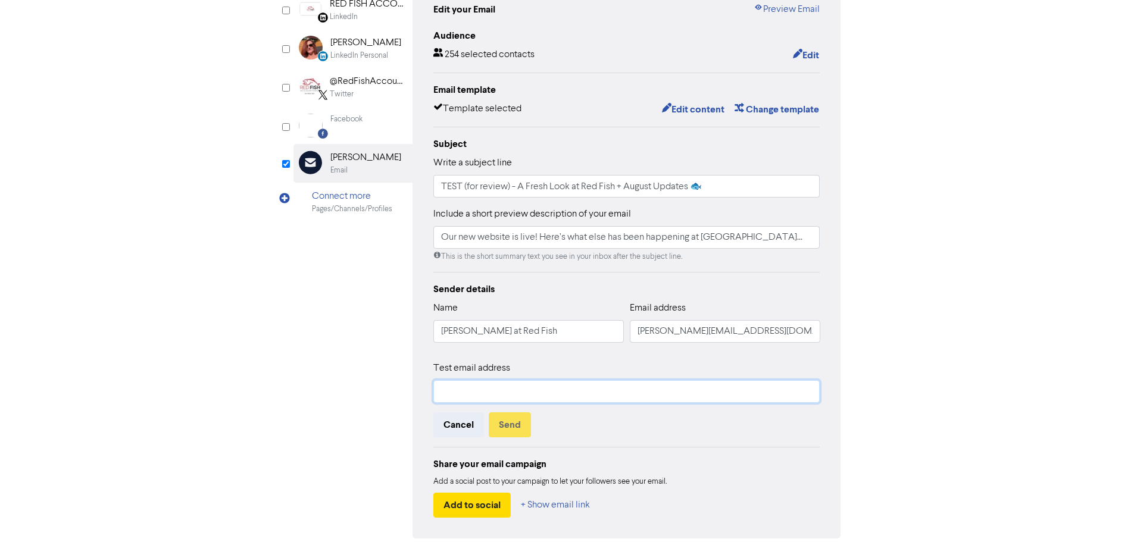
click at [561, 402] on input "text" at bounding box center [626, 391] width 387 height 23
click at [671, 330] on input "[PERSON_NAME][EMAIL_ADDRESS][DOMAIN_NAME]" at bounding box center [725, 331] width 190 height 23
click at [577, 395] on input "text" at bounding box center [626, 391] width 387 height 23
paste input "[PERSON_NAME][EMAIL_ADDRESS][DOMAIN_NAME]"
type input "[PERSON_NAME][EMAIL_ADDRESS][DOMAIN_NAME]"
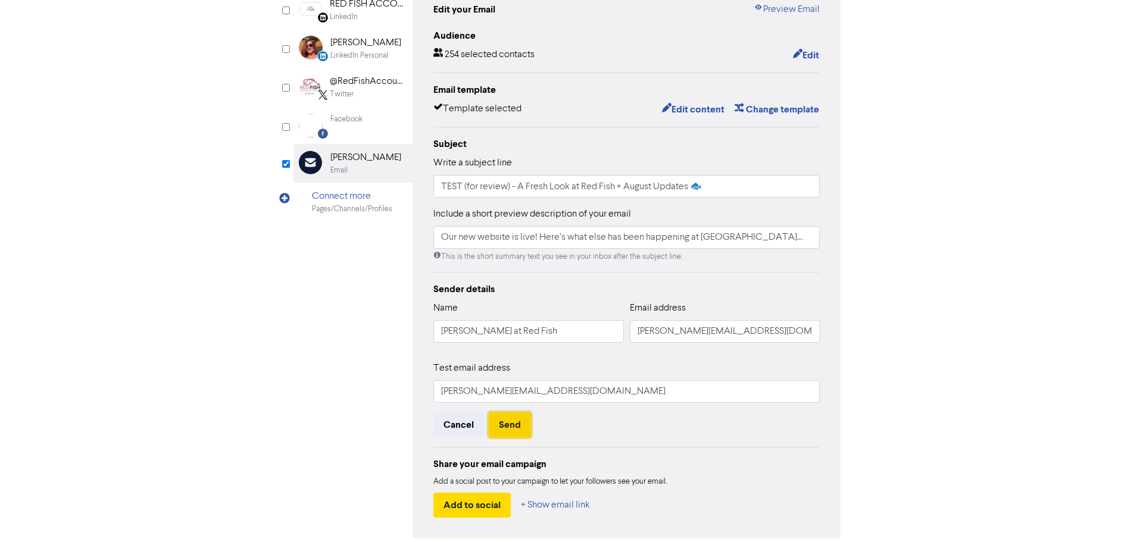
click at [504, 425] on button "Send" at bounding box center [510, 424] width 42 height 25
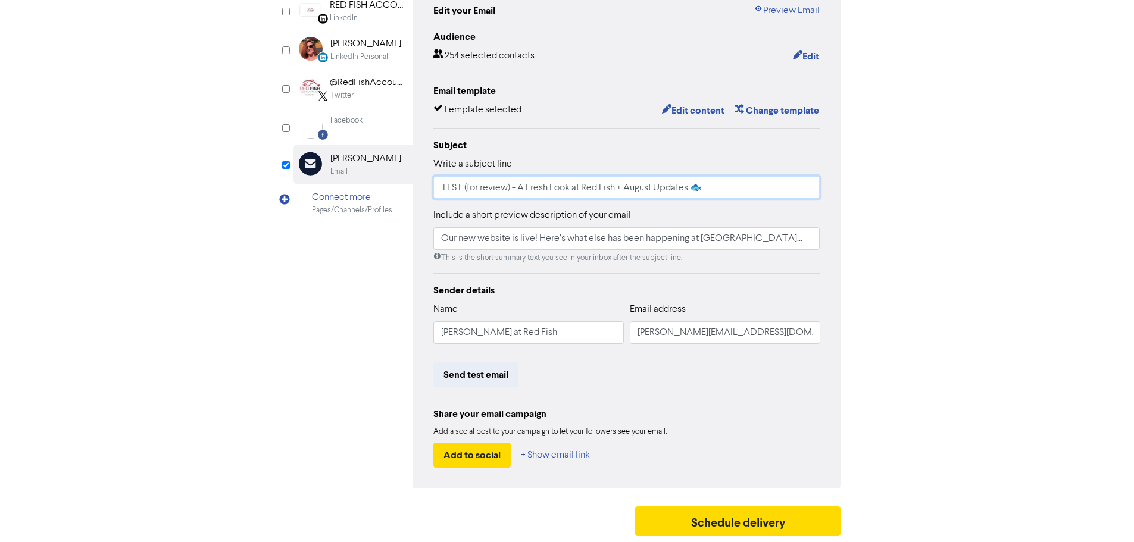
drag, startPoint x: 518, startPoint y: 189, endPoint x: 435, endPoint y: 179, distance: 83.9
click at [435, 179] on input "TEST (for review) - A Fresh Look at Red Fish + August Updates 🐟" at bounding box center [626, 187] width 387 height 23
type input "A Fresh Look at Red Fish + August Updates 🐟"
click at [891, 206] on div "Review & edit content Campaign: Monthly Newsletter - [DATE] LinkedIn Page Creat…" at bounding box center [567, 230] width 678 height 624
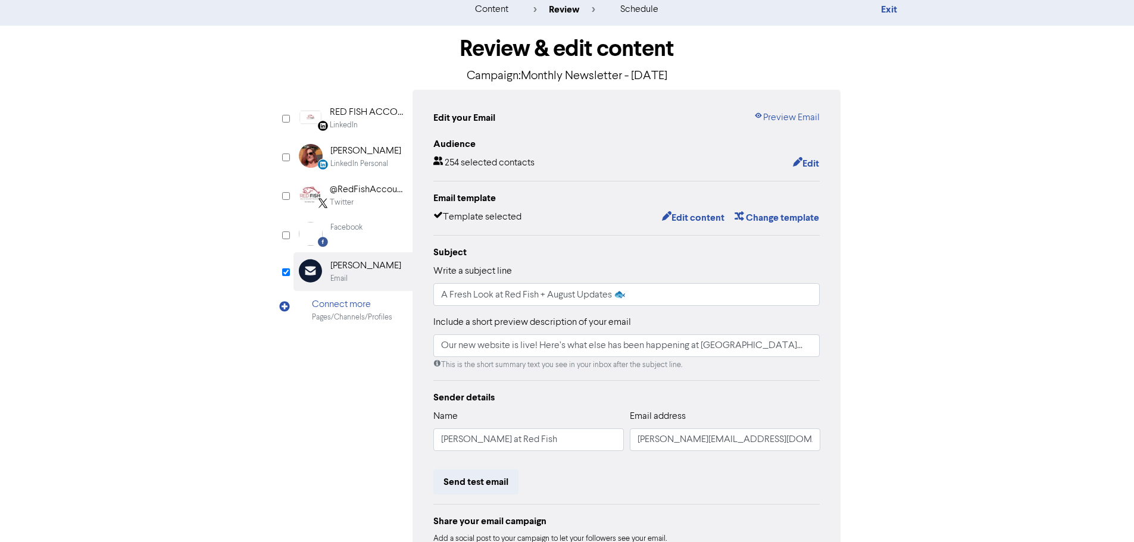
scroll to position [0, 0]
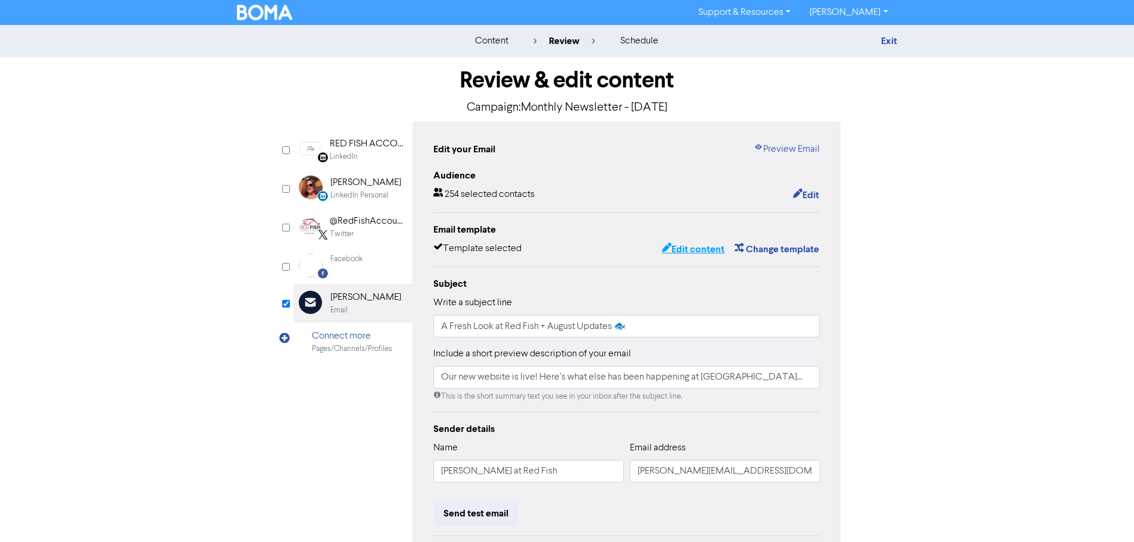
click at [709, 251] on button "Edit content" at bounding box center [693, 249] width 64 height 15
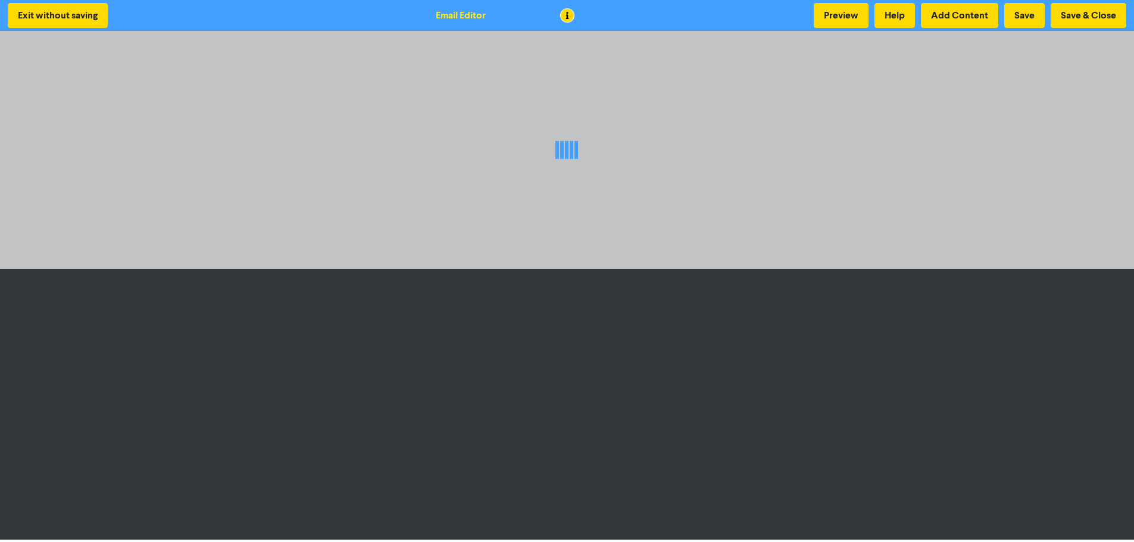
scroll to position [1, 0]
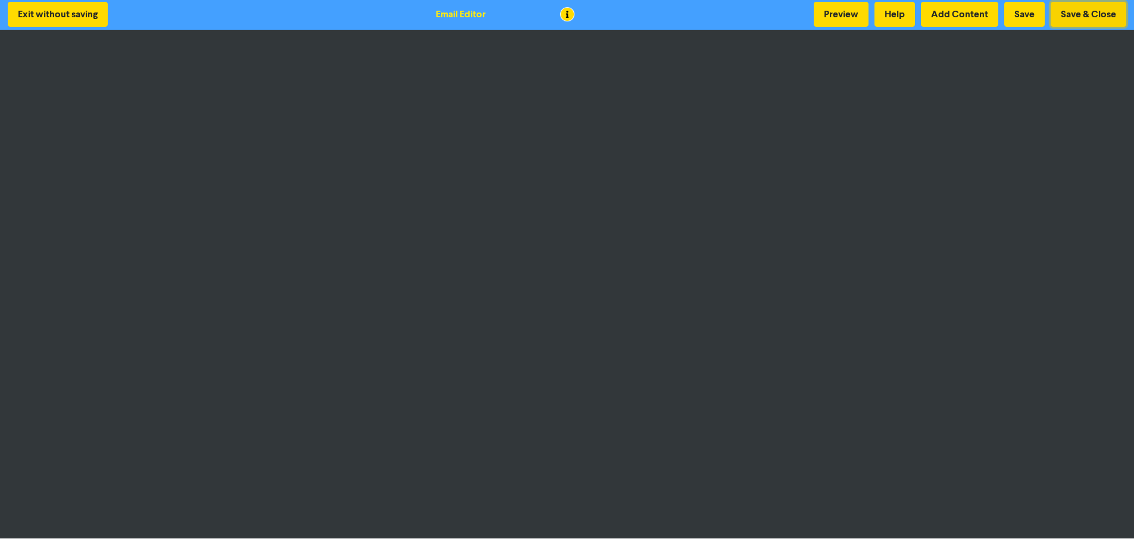
click at [1069, 19] on button "Save & Close" at bounding box center [1088, 14] width 76 height 25
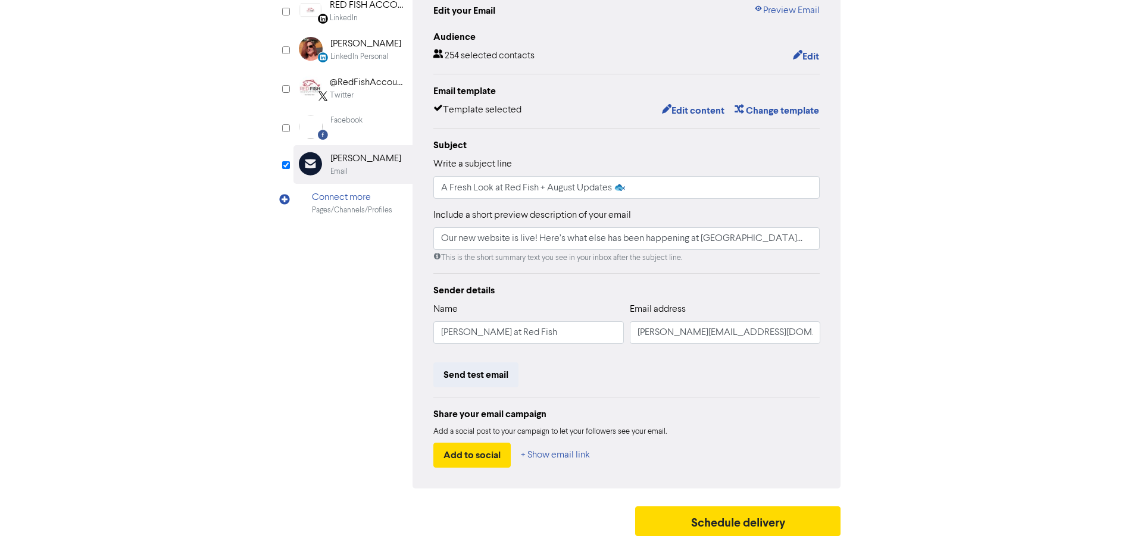
scroll to position [140, 0]
click at [730, 517] on button "Schedule delivery" at bounding box center [738, 521] width 206 height 30
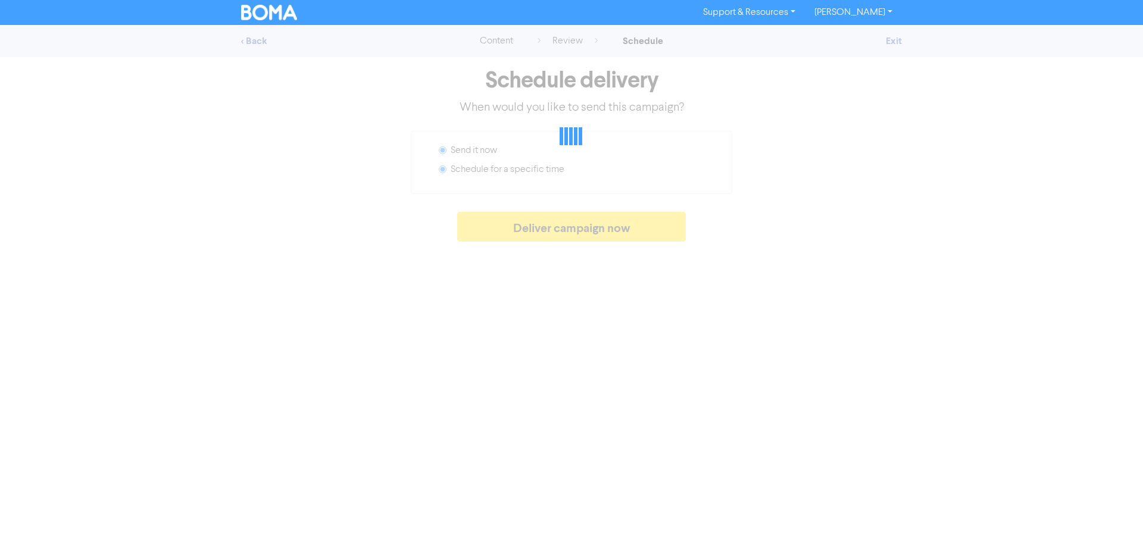
radio input "false"
radio input "true"
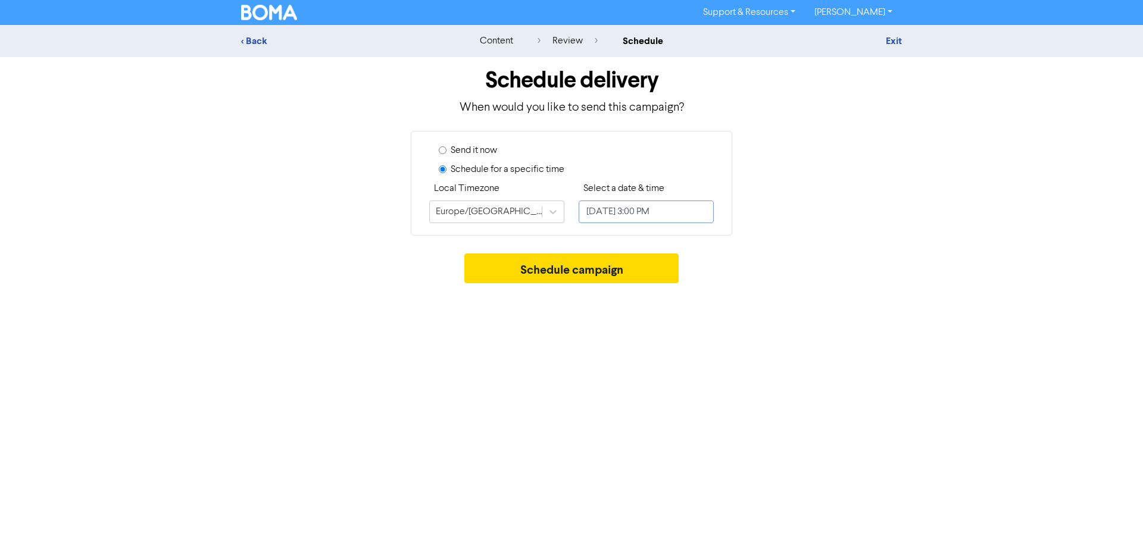
click at [591, 217] on input "[DATE] 3:00 PM" at bounding box center [645, 212] width 135 height 23
select select "7"
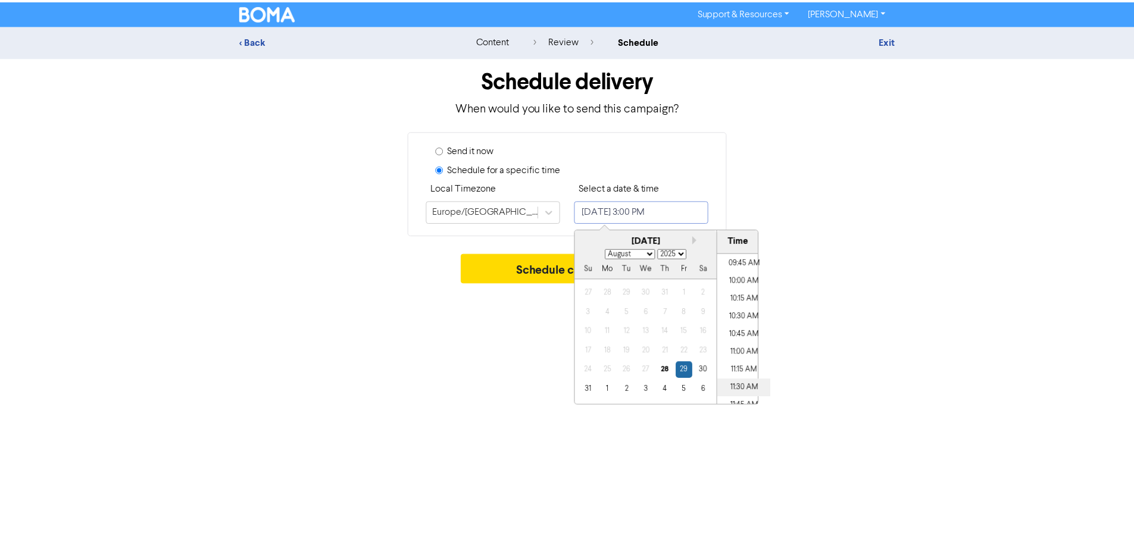
scroll to position [647, 0]
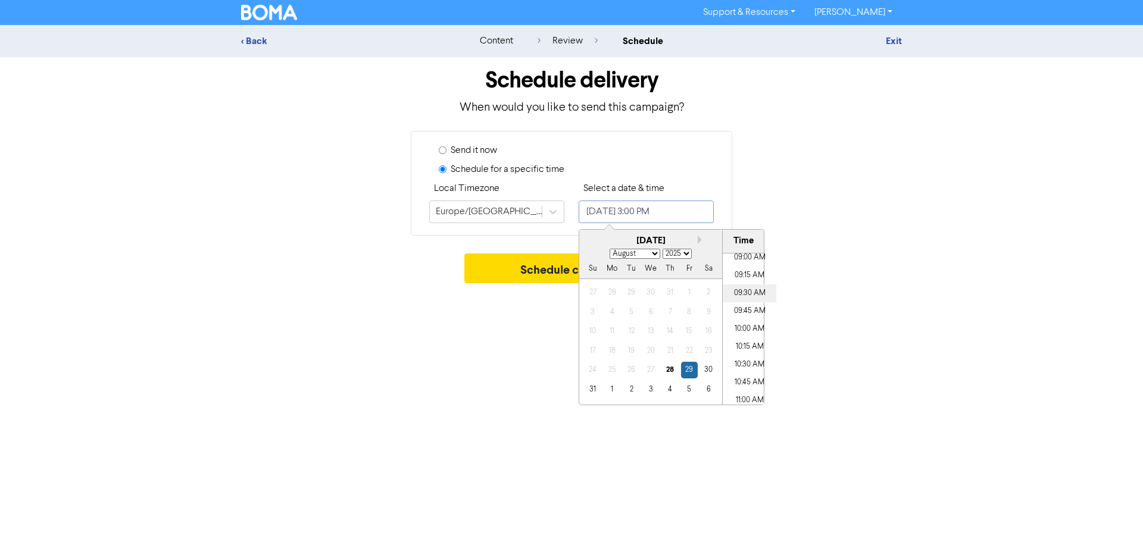
click at [756, 292] on li "09:30 AM" at bounding box center [749, 293] width 54 height 18
type input "[DATE] 9:30 AM"
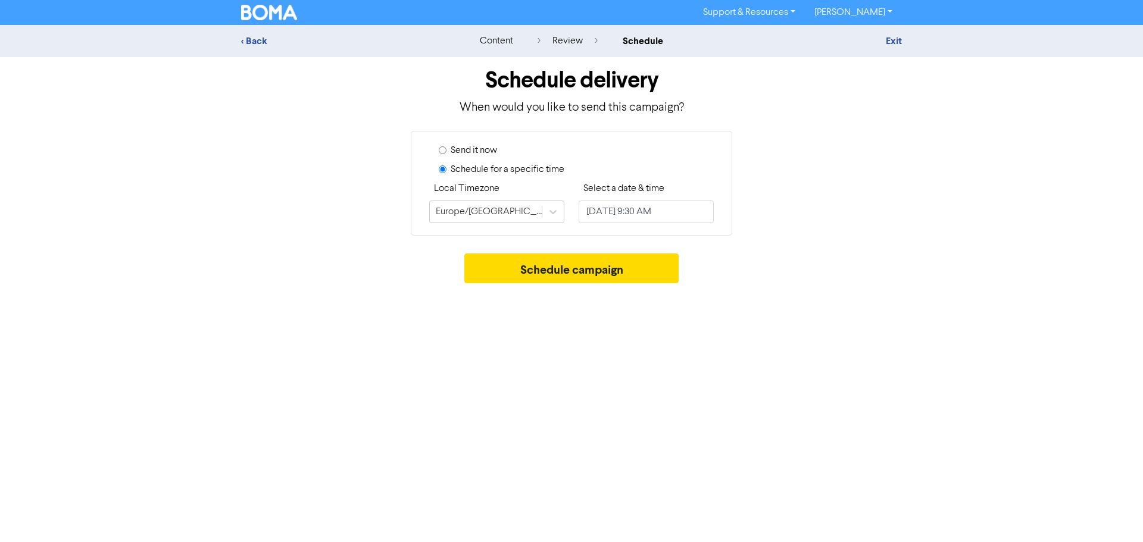
click at [816, 248] on div "Schedule delivery When would you like to send this campaign? Send it now Schedu…" at bounding box center [571, 173] width 678 height 232
click at [599, 270] on button "Schedule campaign" at bounding box center [571, 269] width 215 height 30
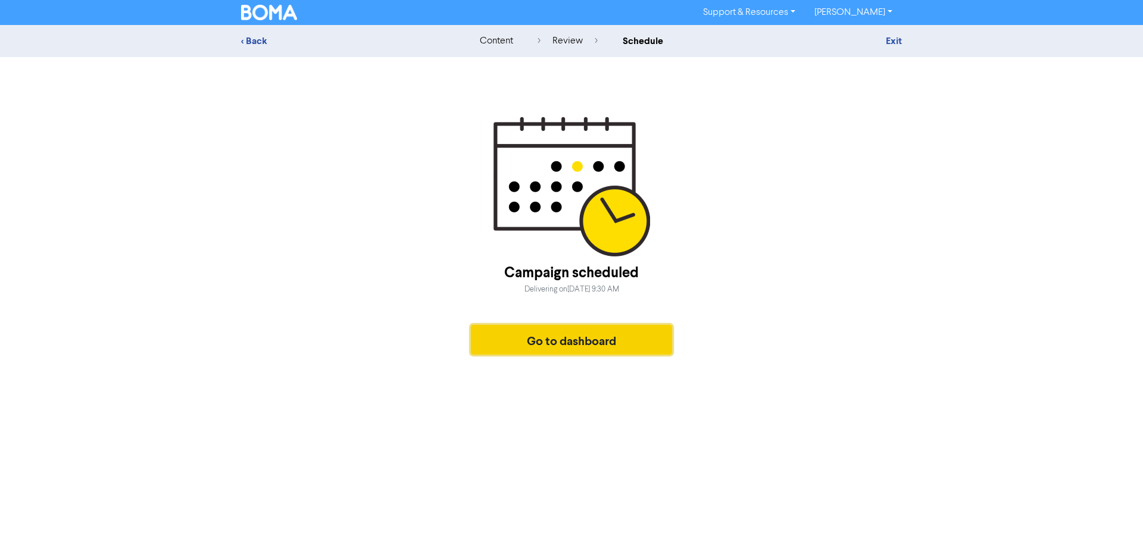
click at [503, 330] on button "Go to dashboard" at bounding box center [571, 340] width 201 height 30
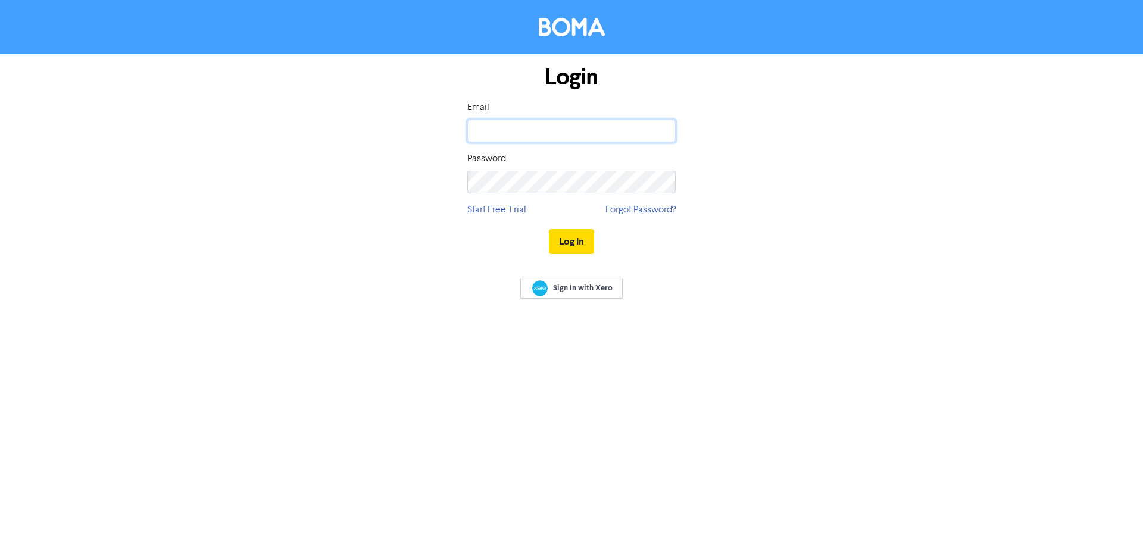
click at [601, 124] on input "email" at bounding box center [571, 131] width 208 height 23
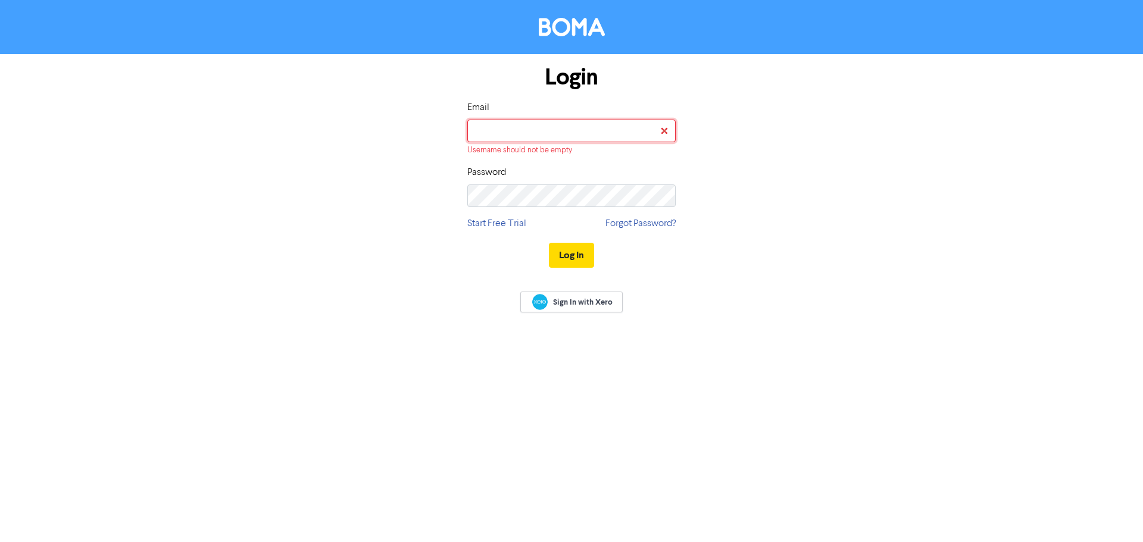
click at [582, 129] on input "email" at bounding box center [571, 131] width 208 height 23
type input "[EMAIL_ADDRESS][DOMAIN_NAME]"
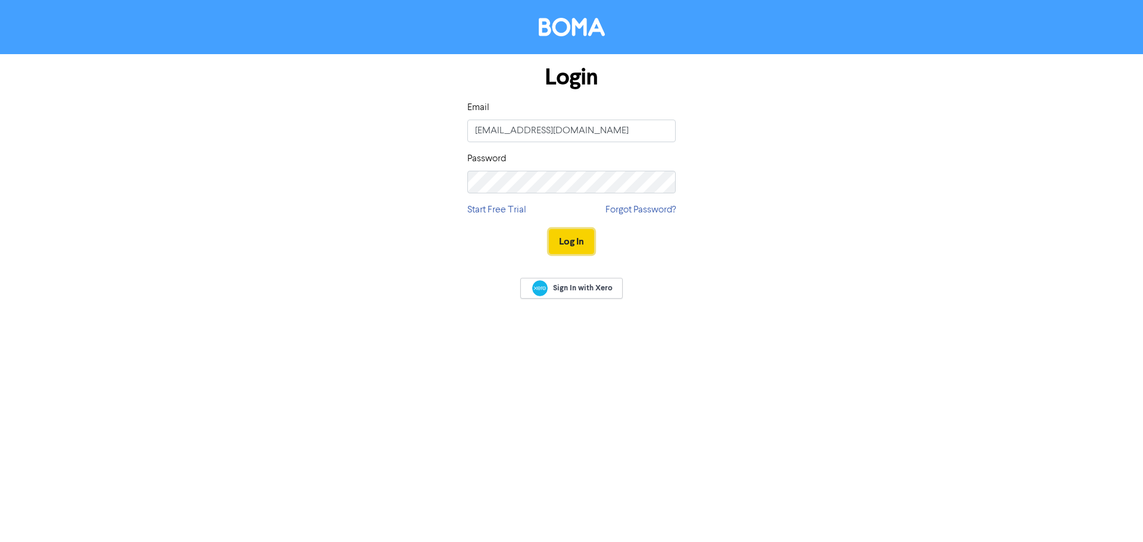
click at [581, 233] on button "Log In" at bounding box center [571, 241] width 45 height 25
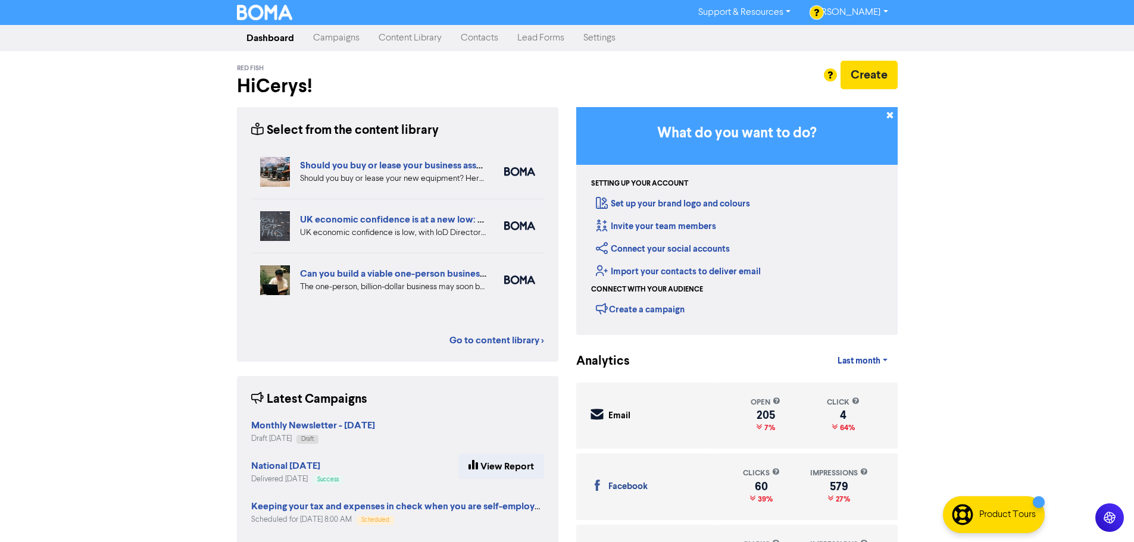
click at [355, 39] on link "Campaigns" at bounding box center [335, 38] width 65 height 24
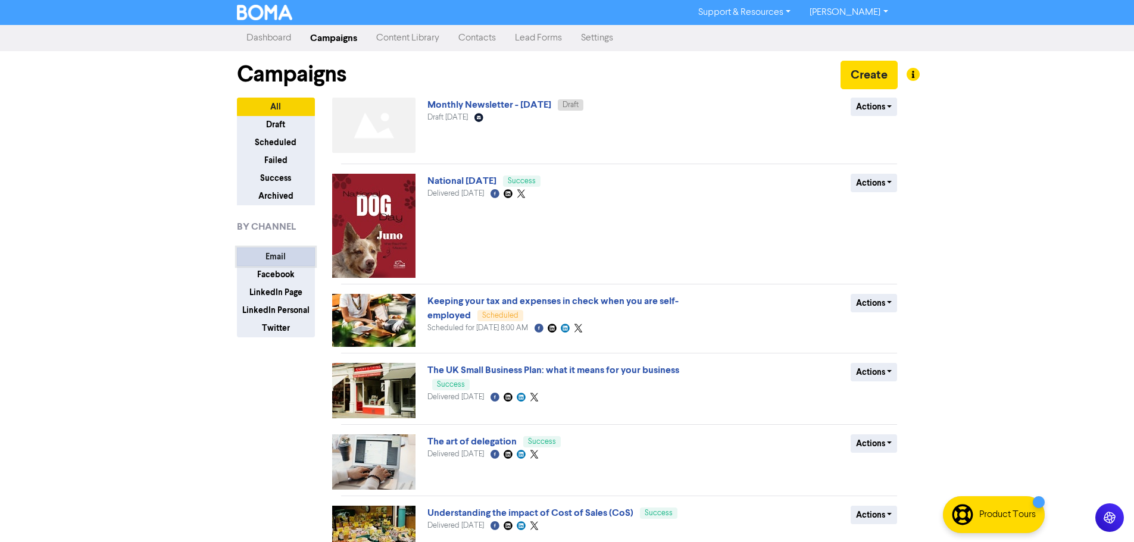
click at [302, 257] on button "Email" at bounding box center [276, 257] width 78 height 18
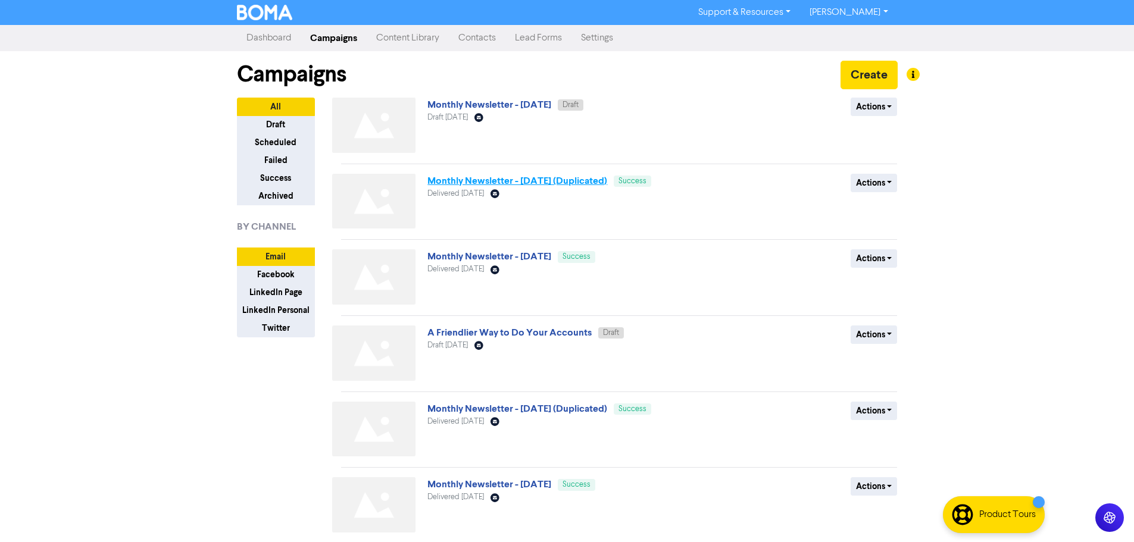
click at [581, 182] on link "Monthly Newsletter - [DATE] (Duplicated)" at bounding box center [517, 181] width 180 height 12
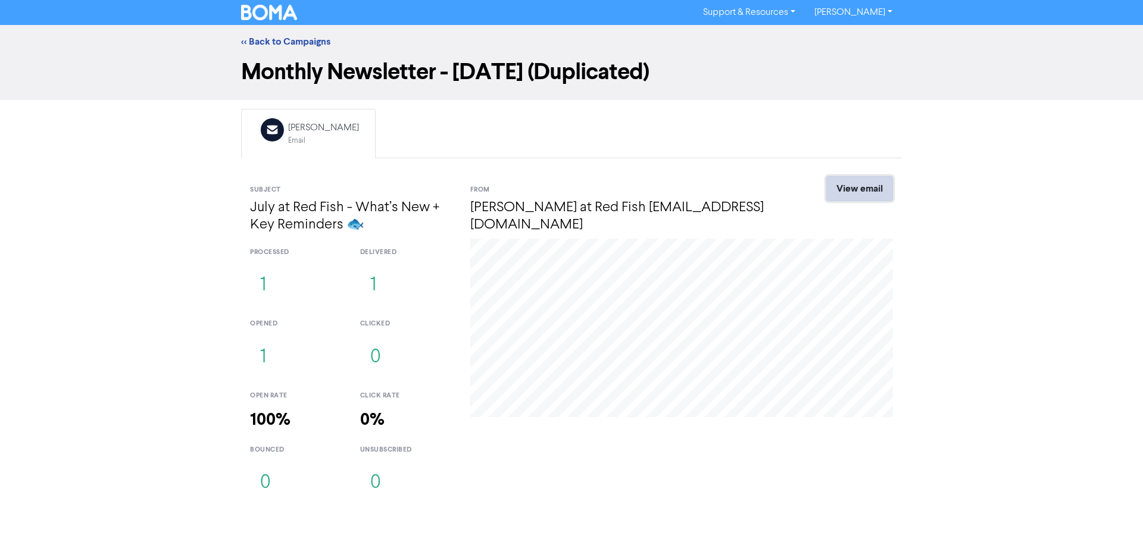
click at [850, 180] on link "View email" at bounding box center [859, 188] width 67 height 25
